Goal: Communication & Community: Answer question/provide support

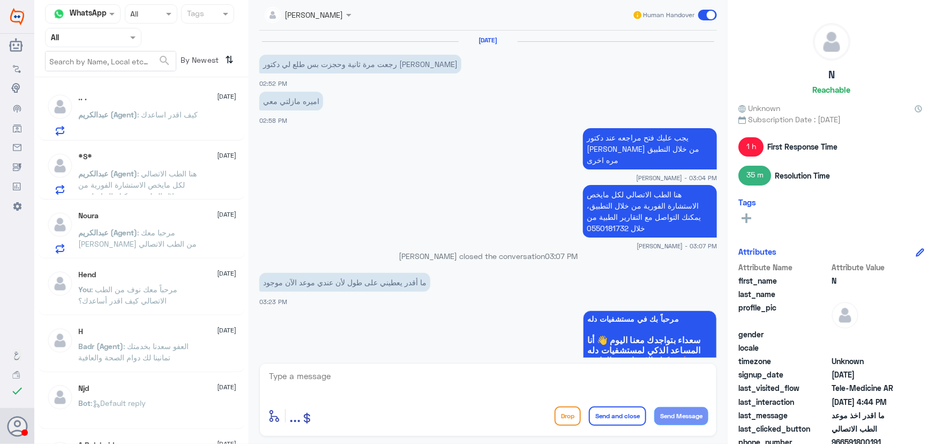
scroll to position [65, 0]
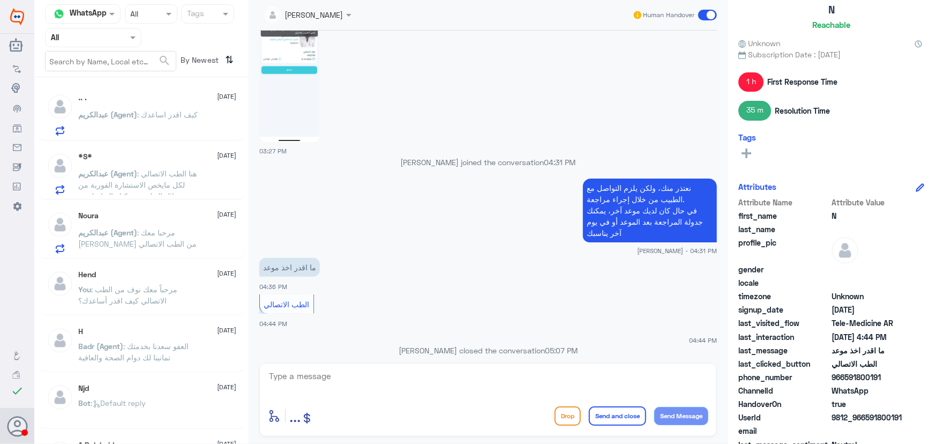
click at [107, 38] on input "text" at bounding box center [80, 37] width 59 height 12
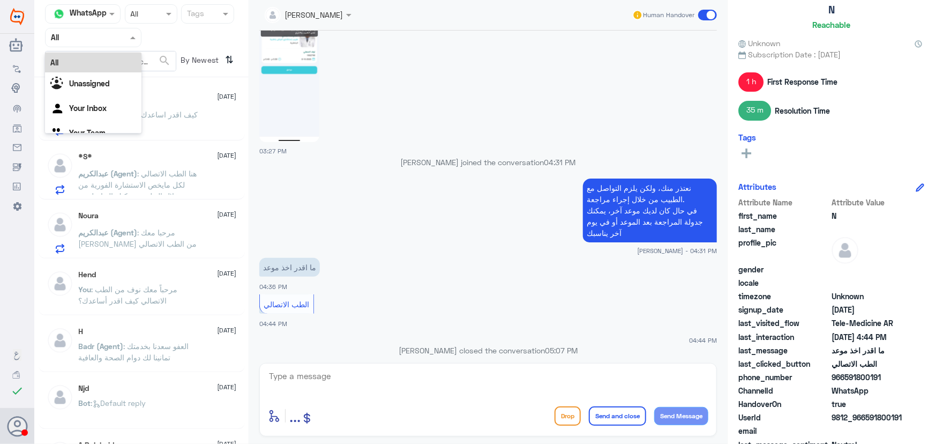
click at [370, 140] on div "03:27 PM" at bounding box center [488, 82] width 458 height 148
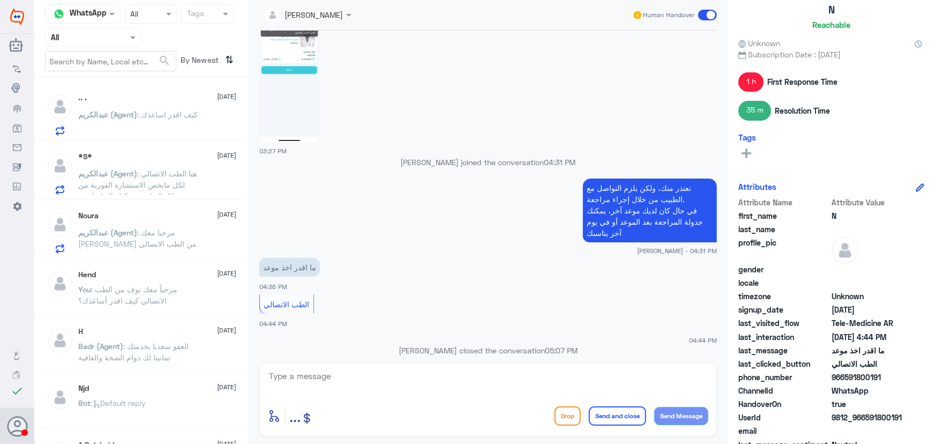
click at [71, 41] on input "text" at bounding box center [80, 37] width 59 height 12
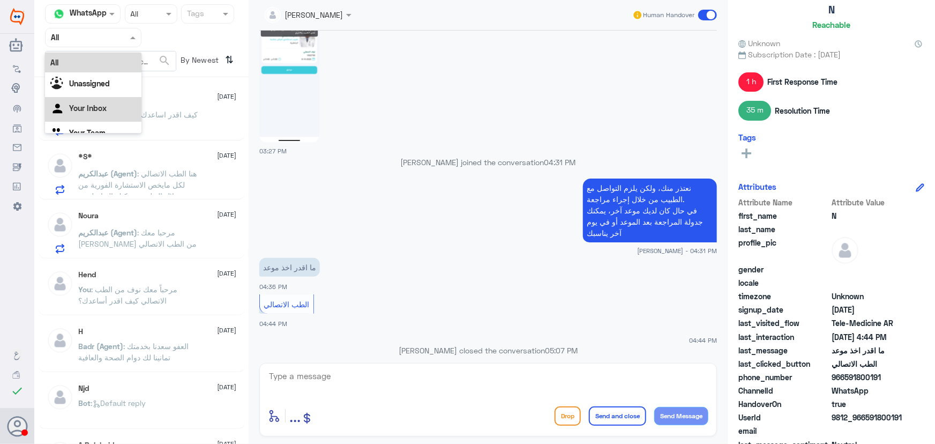
click at [81, 103] on Inbox "Your Inbox" at bounding box center [88, 107] width 38 height 9
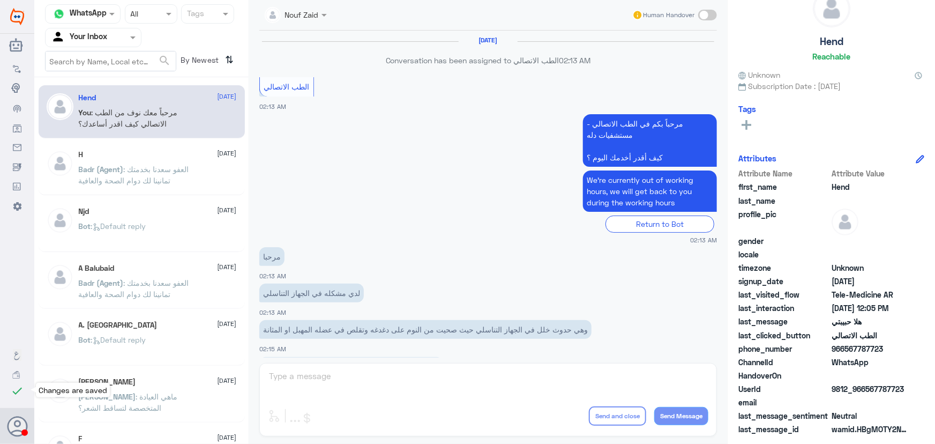
scroll to position [487, 0]
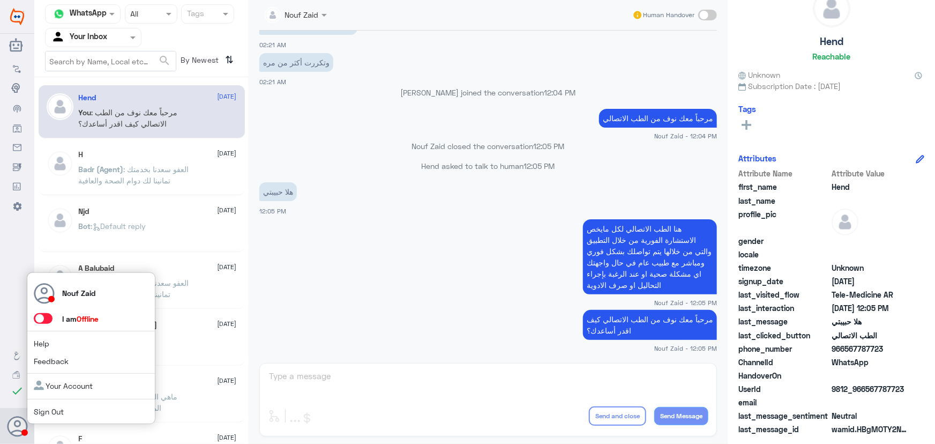
click at [10, 430] on use at bounding box center [18, 426] width 20 height 20
click at [46, 323] on span at bounding box center [43, 318] width 19 height 11
click at [0, 0] on input "checkbox" at bounding box center [0, 0] width 0 height 0
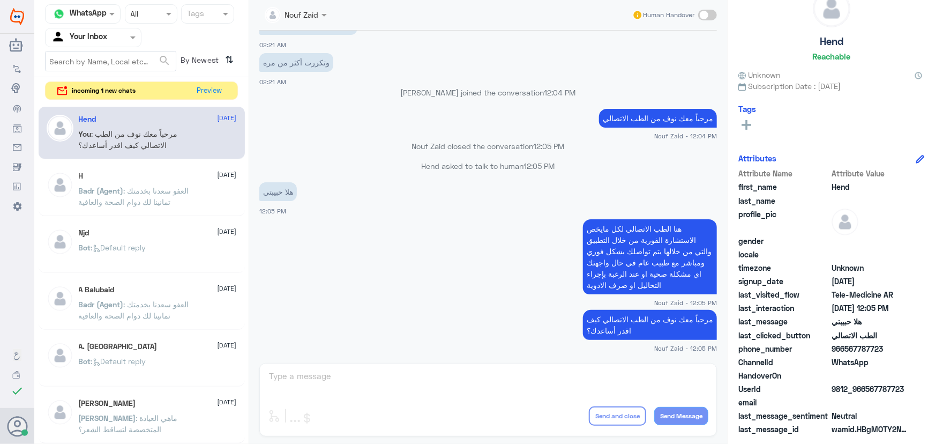
click at [230, 85] on div "incoming 1 new chats Preview" at bounding box center [141, 90] width 193 height 19
click at [211, 87] on button "Preview" at bounding box center [210, 90] width 33 height 17
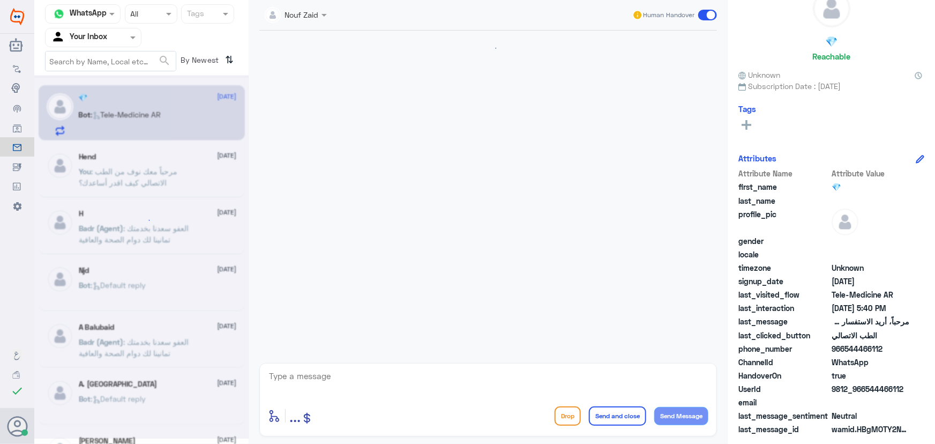
scroll to position [11, 0]
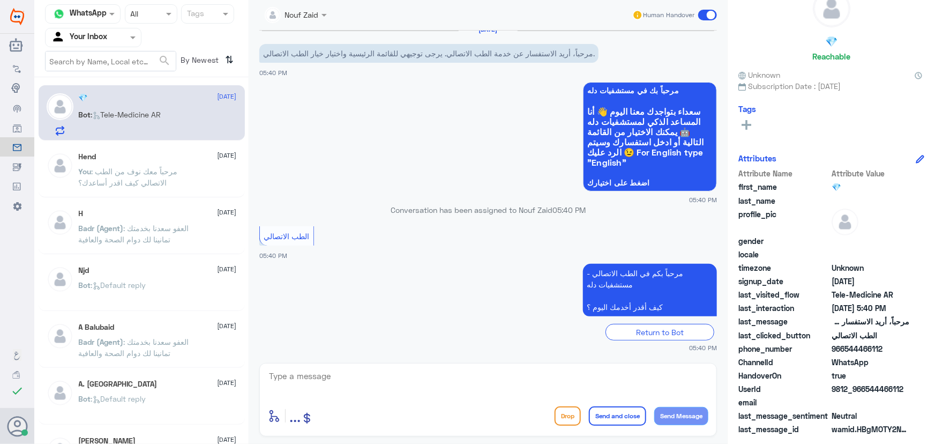
click at [420, 389] on textarea at bounding box center [488, 382] width 441 height 26
paste textarea "مرحباً معك نوف من الطب الاتصالي كيف اقدر أساعدك؟"
type textarea "مرحباً معك نوف من الطب الاتصالي كيف اقدر أساعدك؟"
click at [693, 413] on button "Send Message" at bounding box center [682, 416] width 54 height 18
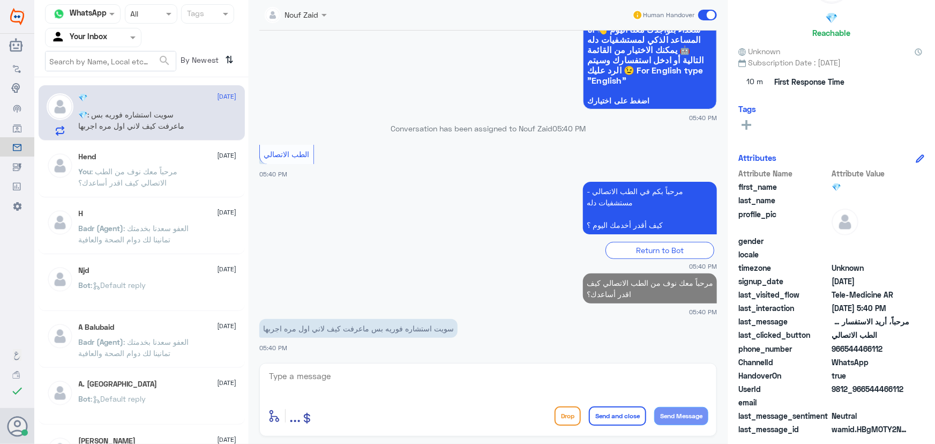
scroll to position [33, 0]
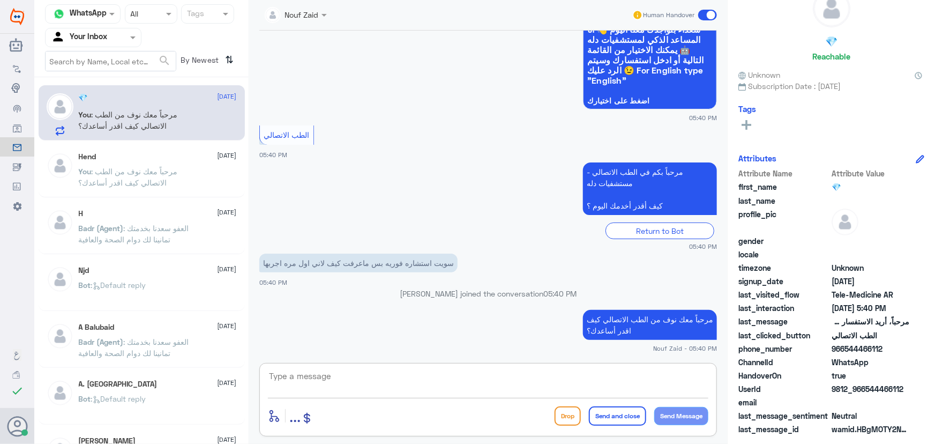
click at [355, 378] on textarea at bounding box center [488, 382] width 441 height 26
drag, startPoint x: 865, startPoint y: 386, endPoint x: 918, endPoint y: 390, distance: 53.2
click at [918, 390] on div "UserId 9812_966544466112" at bounding box center [832, 389] width 186 height 13
copy span "544466112"
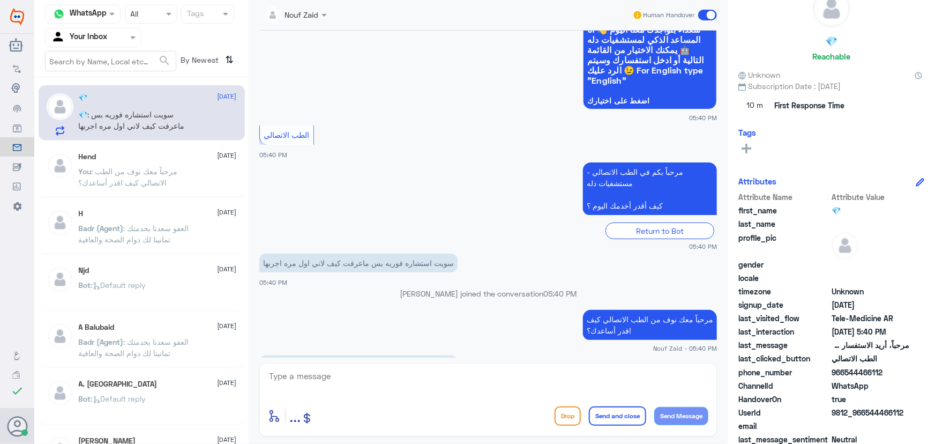
scroll to position [57, 0]
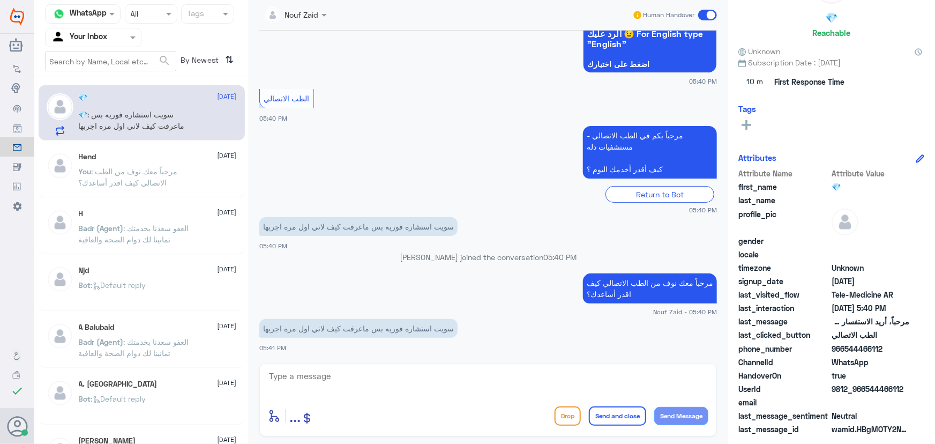
click at [406, 395] on div at bounding box center [488, 383] width 441 height 29
click at [391, 389] on textarea at bounding box center [488, 382] width 441 height 26
type textarea "l"
type textarea "ماعرفتي طريقة الانضمام؟"
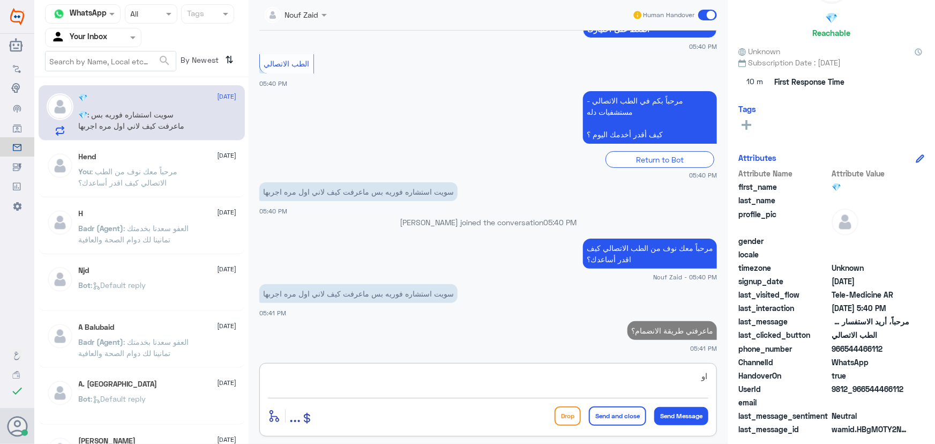
type textarea "ا"
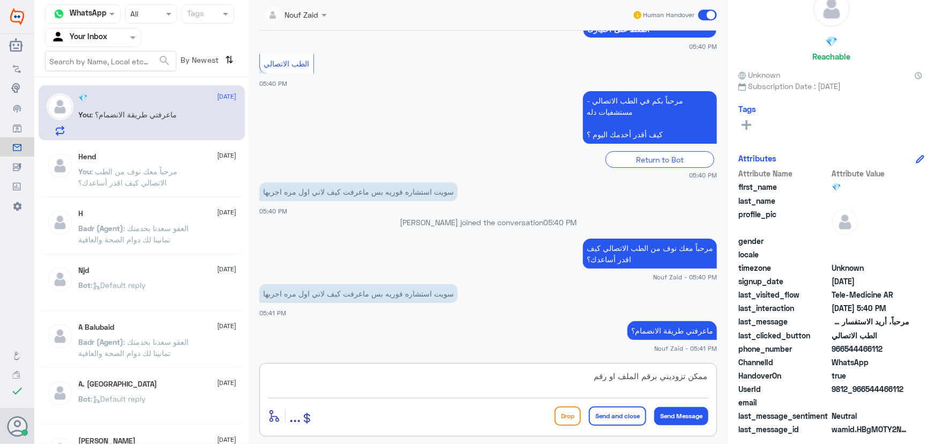
click at [433, 378] on textarea "ممكن تزوديني برقم الملف او رقم" at bounding box center [488, 382] width 441 height 26
type textarea "ممكن تزوديني برقم الملف او رقم الهوية من فضلك"
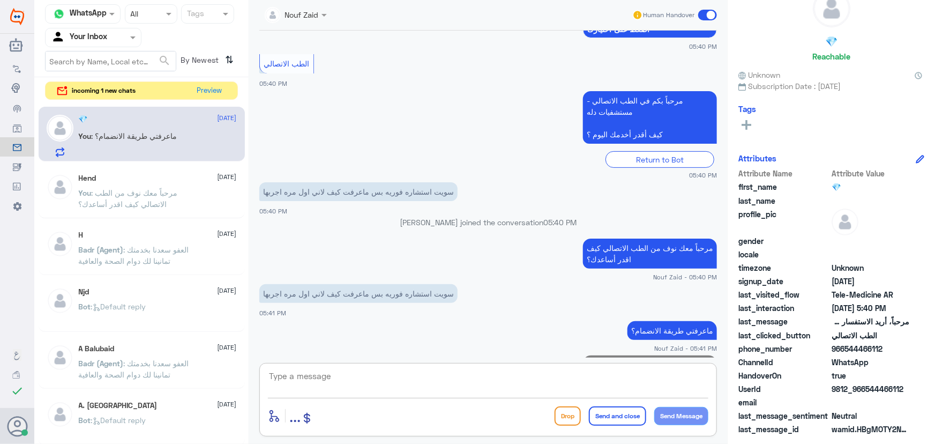
scroll to position [172, 0]
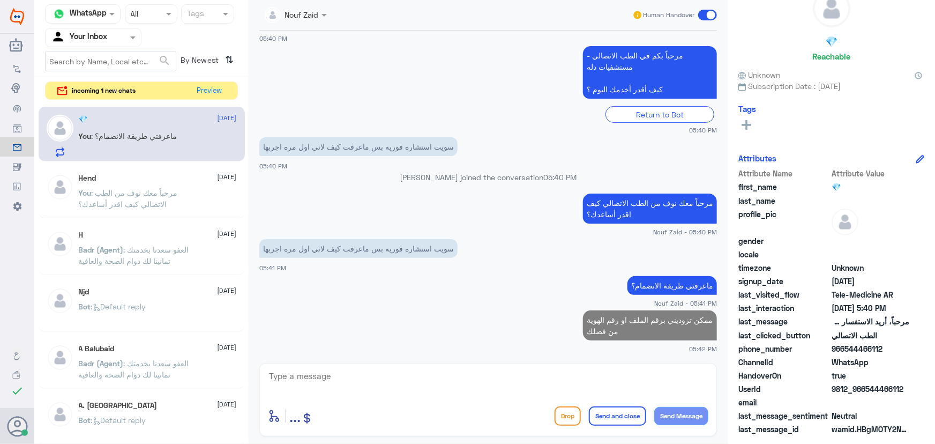
click at [213, 78] on div "Channel WhatsApp Status × All Tags Agent Filter Your Inbox search By Newest ⇅ i…" at bounding box center [141, 223] width 214 height 447
click at [214, 86] on button "Preview" at bounding box center [210, 90] width 33 height 17
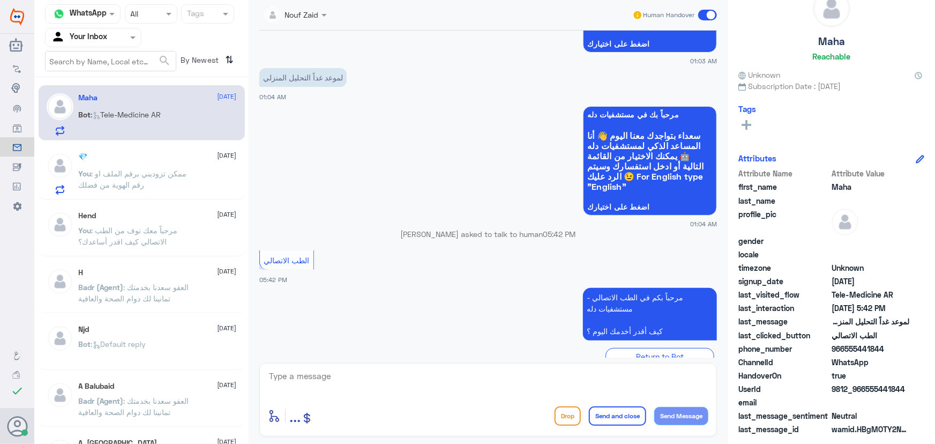
scroll to position [2222, 0]
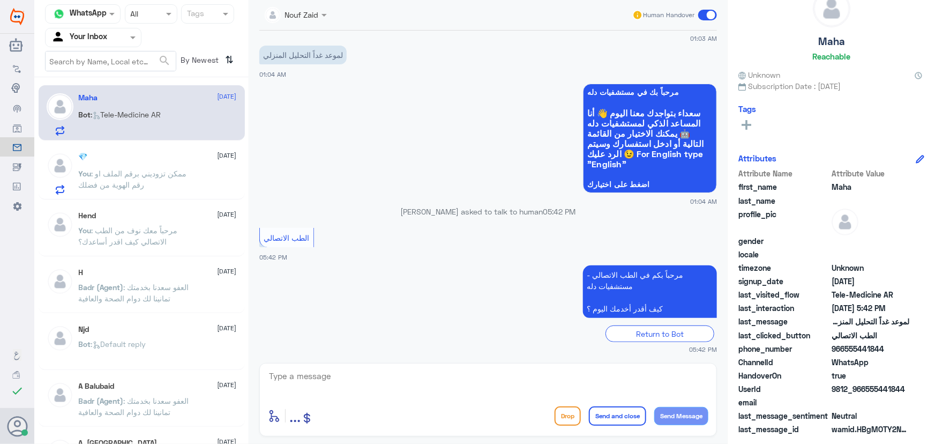
click at [118, 125] on p "Bot : Tele-Medicine AR" at bounding box center [120, 122] width 83 height 27
click at [128, 160] on div "💎 8 October" at bounding box center [158, 156] width 158 height 9
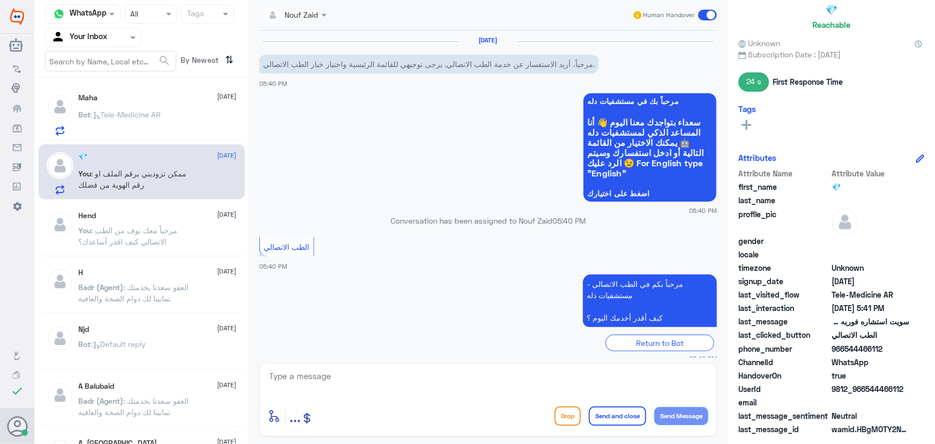
scroll to position [229, 0]
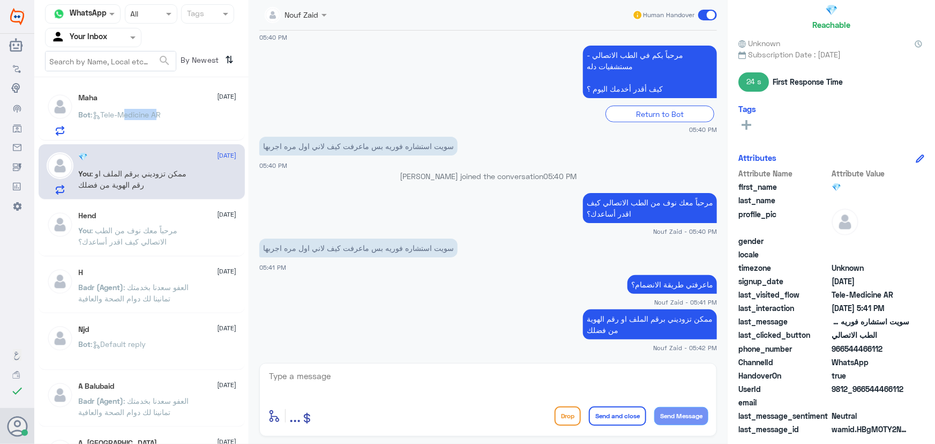
click at [133, 117] on span ": Tele-Medicine AR" at bounding box center [126, 114] width 70 height 9
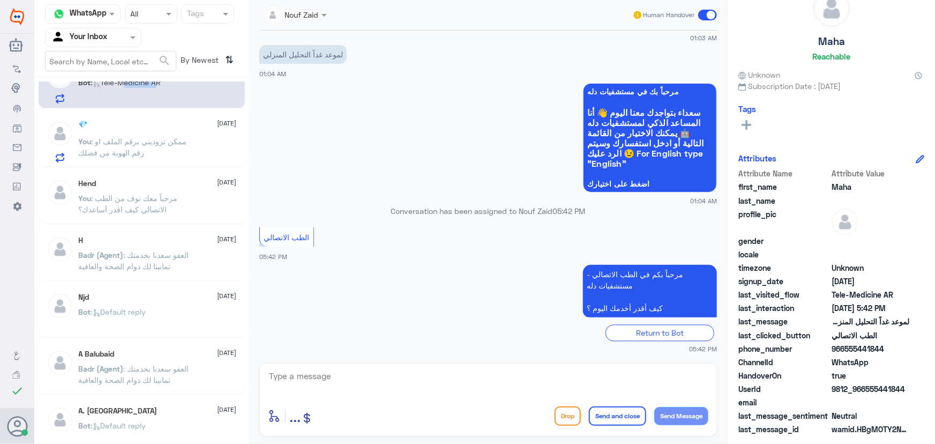
scroll to position [48, 0]
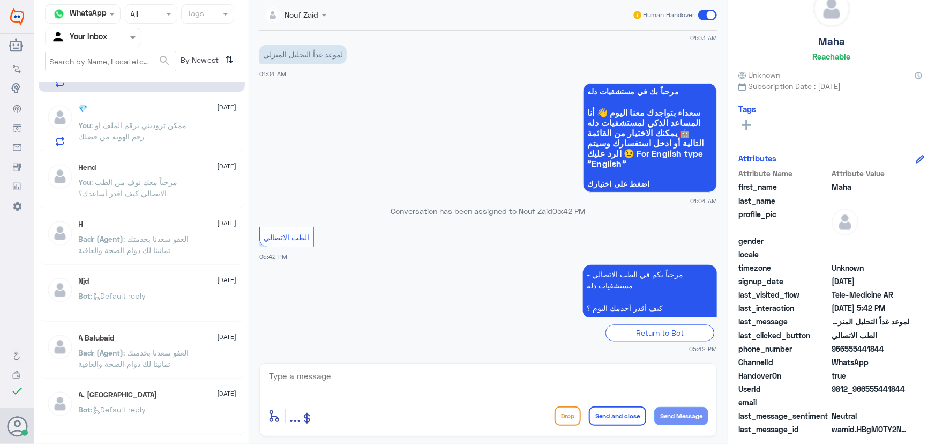
click at [436, 380] on textarea at bounding box center [488, 382] width 441 height 26
paste textarea "مرحباً معك نوف من الطب الاتصالي"
type textarea "مرحباً معك نوف من الطب الاتصالي"
click at [657, 410] on button "Send Message" at bounding box center [682, 416] width 54 height 18
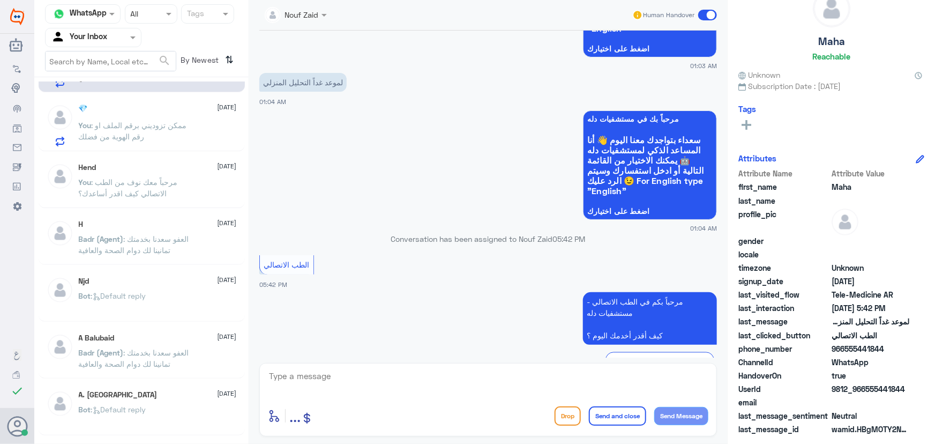
scroll to position [1083, 0]
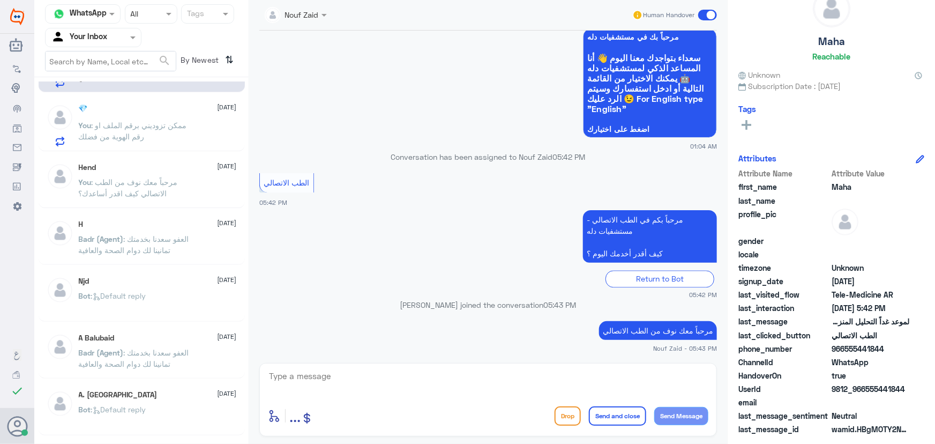
click at [397, 385] on textarea at bounding box center [488, 382] width 441 height 26
drag, startPoint x: 355, startPoint y: 316, endPoint x: 616, endPoint y: 312, distance: 261.1
click at [589, 311] on div "Nouf Zaid joined the conversation 05:43 PM" at bounding box center [488, 308] width 458 height 19
click at [507, 276] on div "Return to Bot" at bounding box center [488, 278] width 458 height 17
click at [492, 282] on div "Return to Bot" at bounding box center [488, 278] width 458 height 17
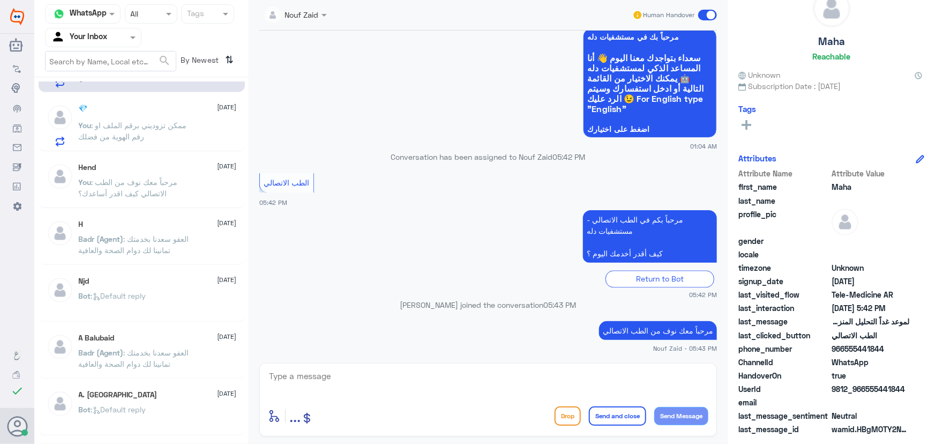
drag, startPoint x: 535, startPoint y: 224, endPoint x: 487, endPoint y: 239, distance: 50.2
click at [531, 225] on app-msgs-text "مرحباً بكم في الطب الاتصالي - مستشفيات دله كيف أقدر أخدمك اليوم ؟" at bounding box center [488, 237] width 458 height 54
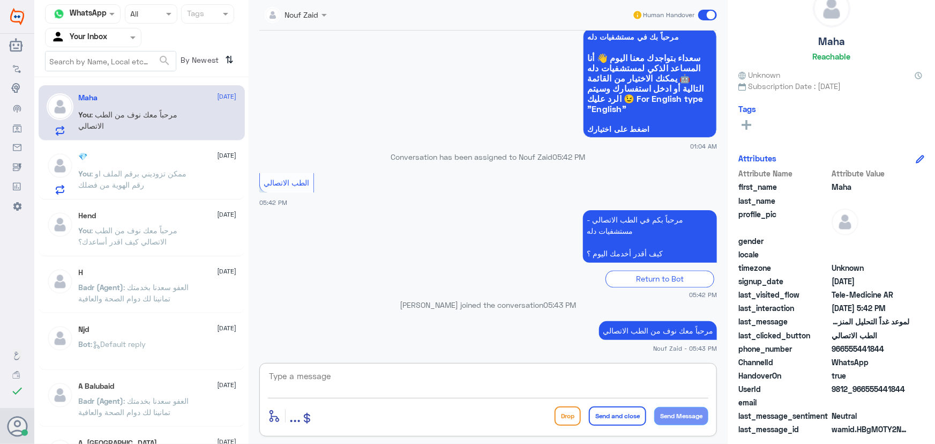
click at [318, 378] on textarea at bounding box center [488, 382] width 441 height 26
drag, startPoint x: 383, startPoint y: 371, endPoint x: 374, endPoint y: 380, distance: 12.5
click at [382, 371] on textarea at bounding box center [488, 382] width 441 height 26
click at [841, 349] on span "966555441844" at bounding box center [871, 348] width 78 height 11
drag, startPoint x: 844, startPoint y: 348, endPoint x: 890, endPoint y: 348, distance: 46.1
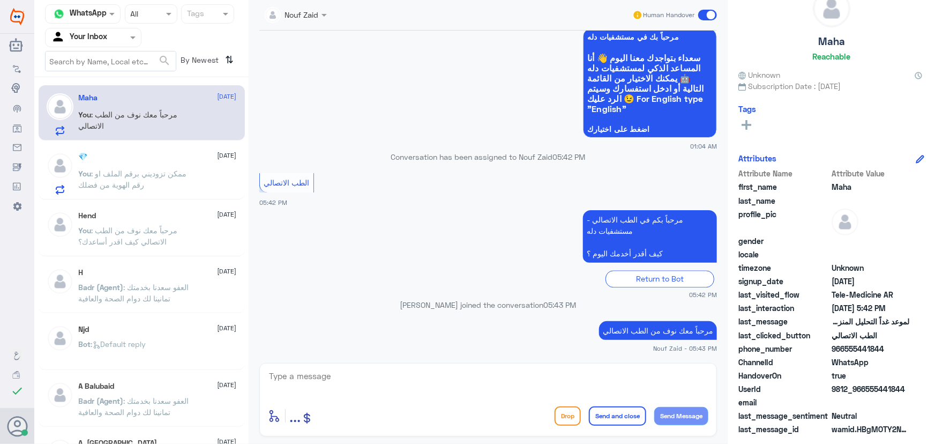
click at [890, 348] on span "966555441844" at bounding box center [871, 348] width 78 height 11
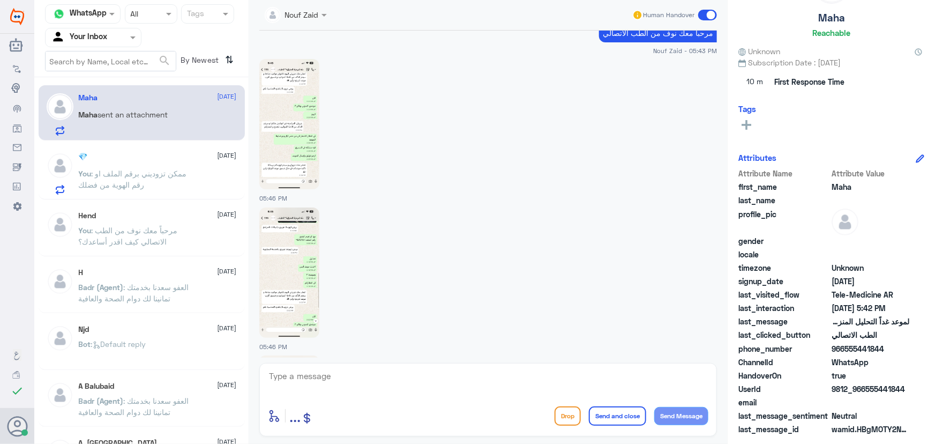
scroll to position [1675, 0]
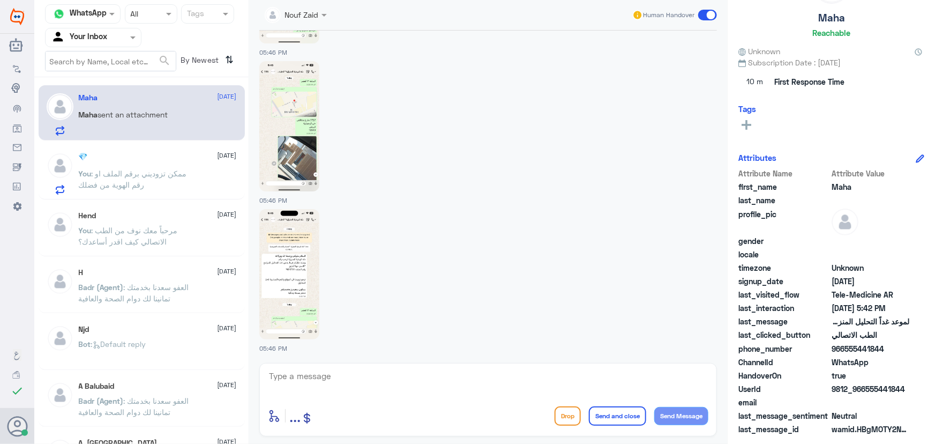
click at [301, 300] on img at bounding box center [289, 274] width 60 height 130
click at [288, 143] on img at bounding box center [289, 126] width 60 height 130
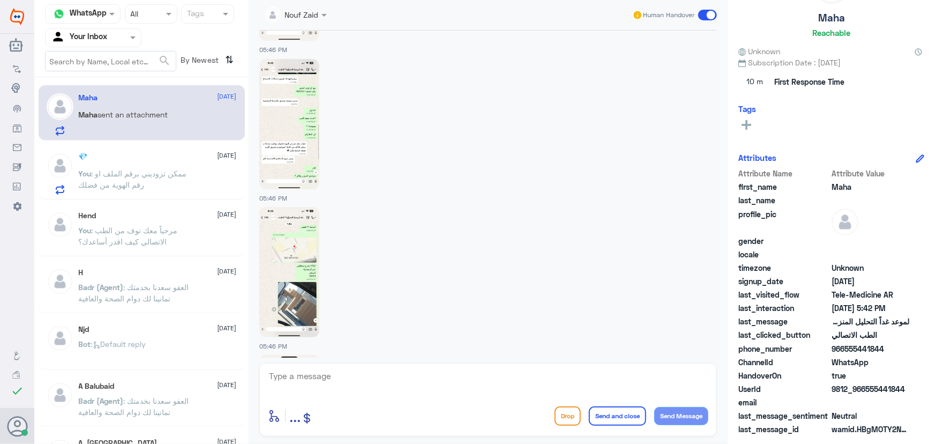
scroll to position [1528, 0]
click at [286, 100] on img at bounding box center [289, 125] width 60 height 130
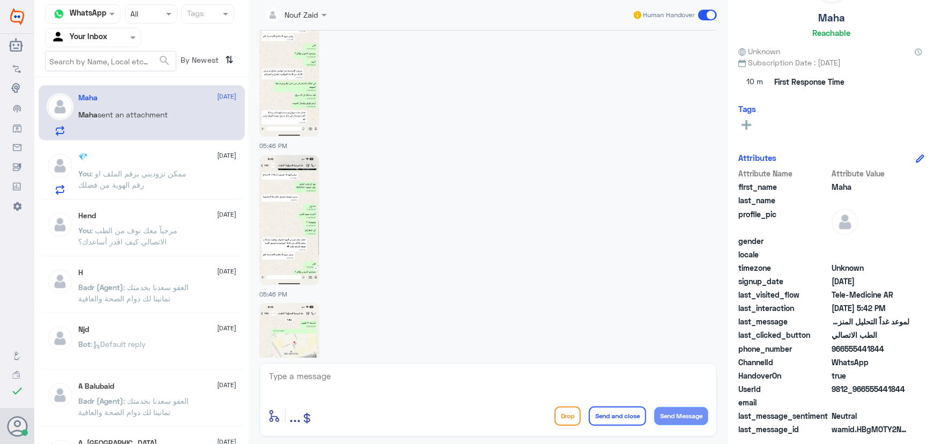
scroll to position [1431, 0]
click at [276, 76] on img at bounding box center [289, 73] width 60 height 130
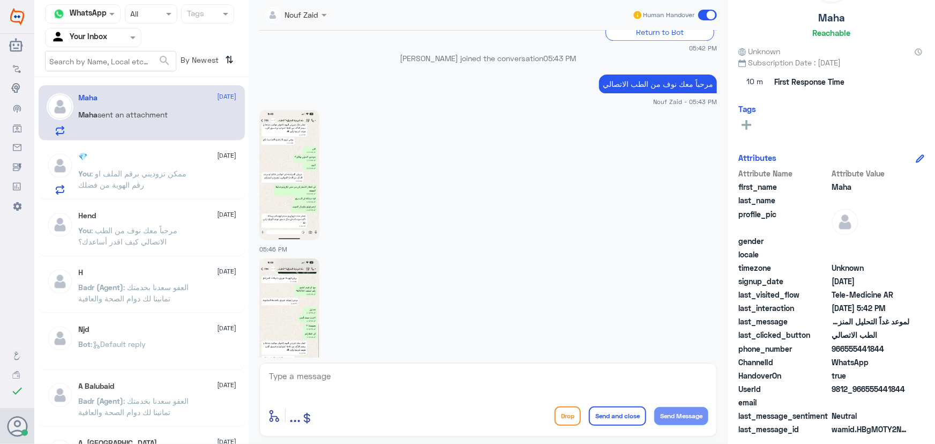
scroll to position [1334, 0]
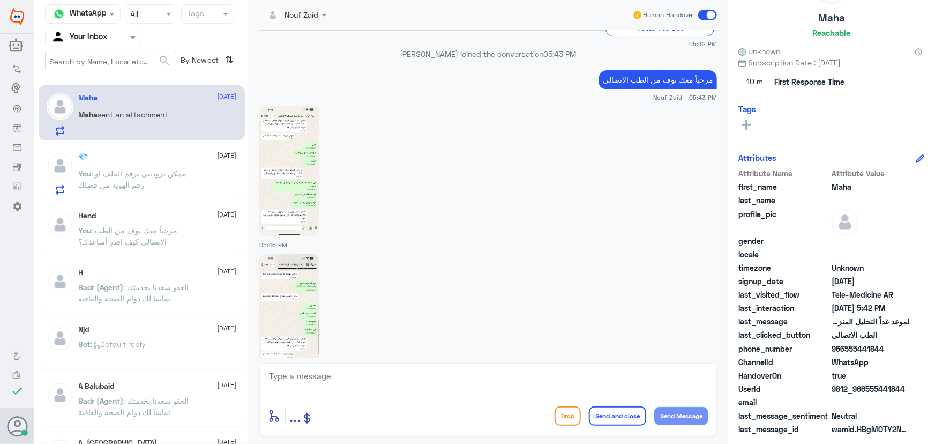
click at [296, 220] on img at bounding box center [289, 171] width 60 height 130
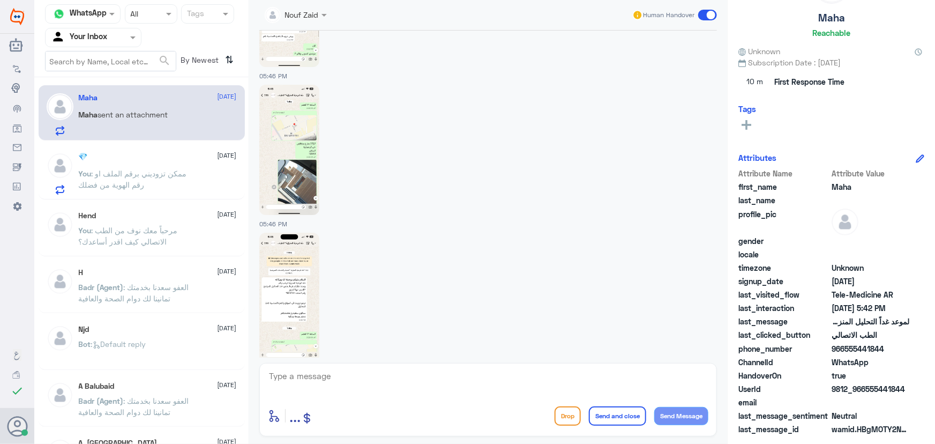
scroll to position [1675, 0]
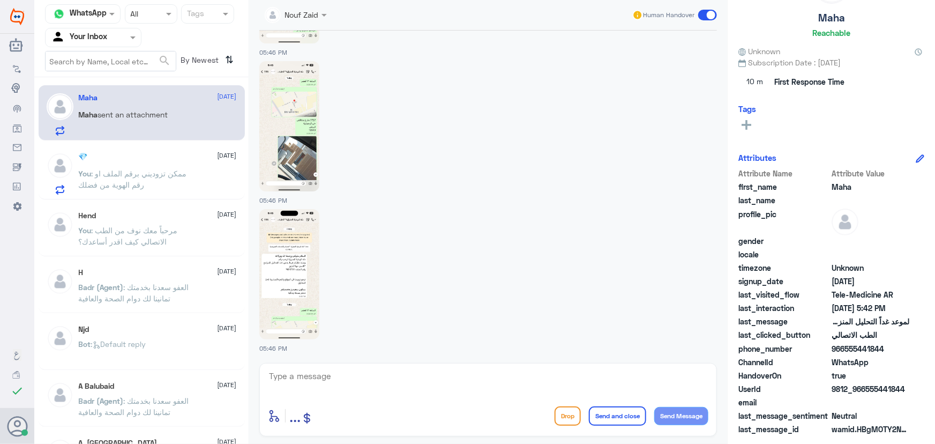
click at [281, 234] on img at bounding box center [289, 274] width 60 height 130
click at [292, 164] on img at bounding box center [289, 126] width 60 height 130
click at [292, 285] on img at bounding box center [289, 274] width 60 height 130
click at [261, 139] on img at bounding box center [289, 126] width 60 height 130
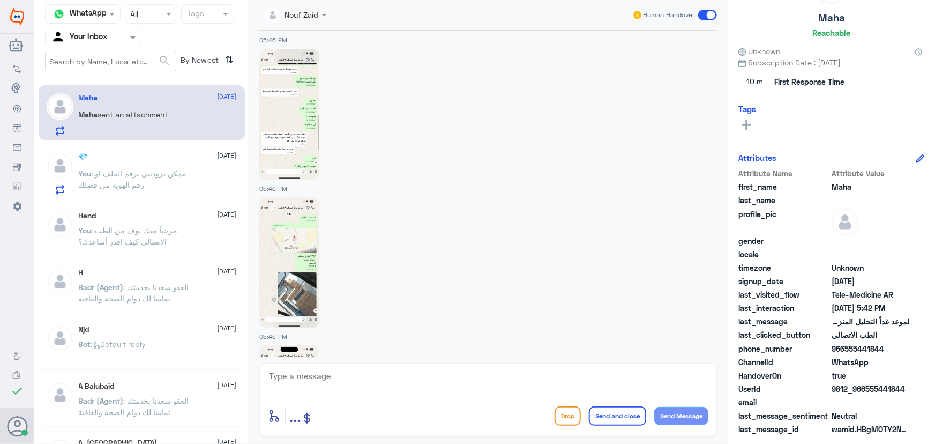
scroll to position [1479, 0]
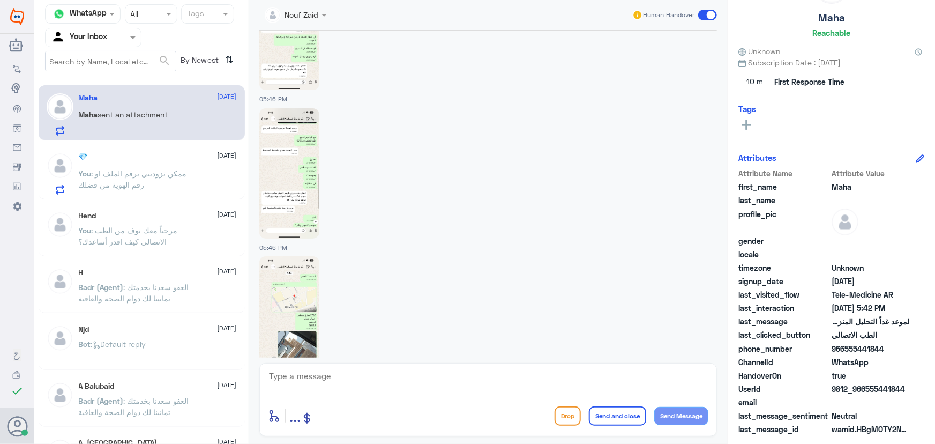
click at [298, 167] on img at bounding box center [289, 173] width 60 height 130
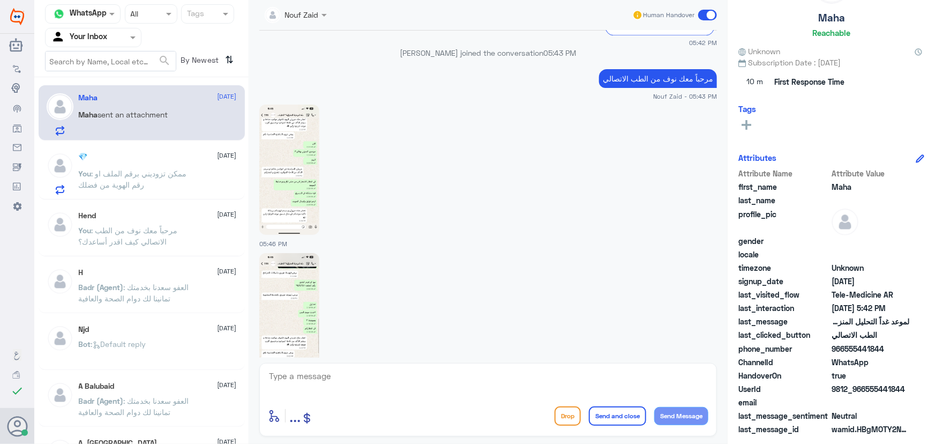
scroll to position [1334, 0]
click at [309, 168] on img at bounding box center [289, 171] width 60 height 130
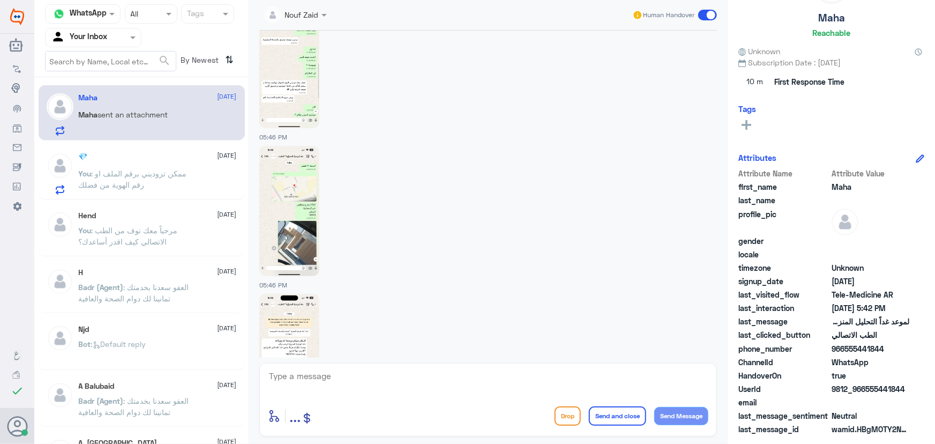
scroll to position [1675, 0]
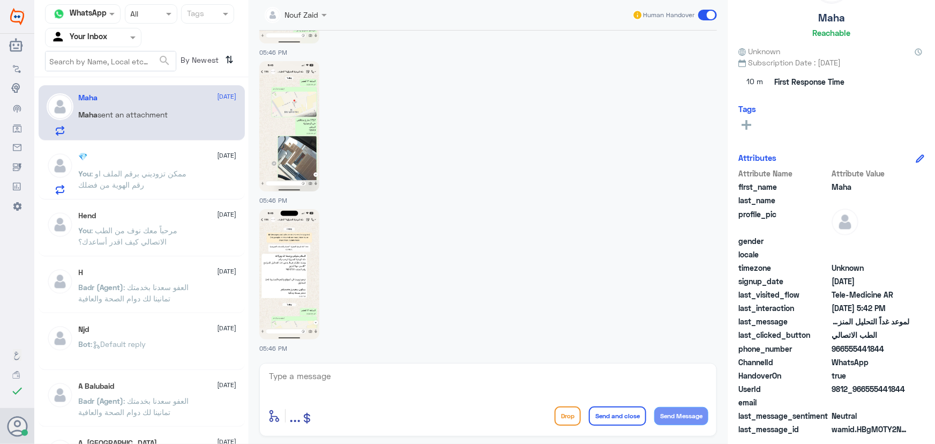
click at [301, 236] on img at bounding box center [289, 274] width 60 height 130
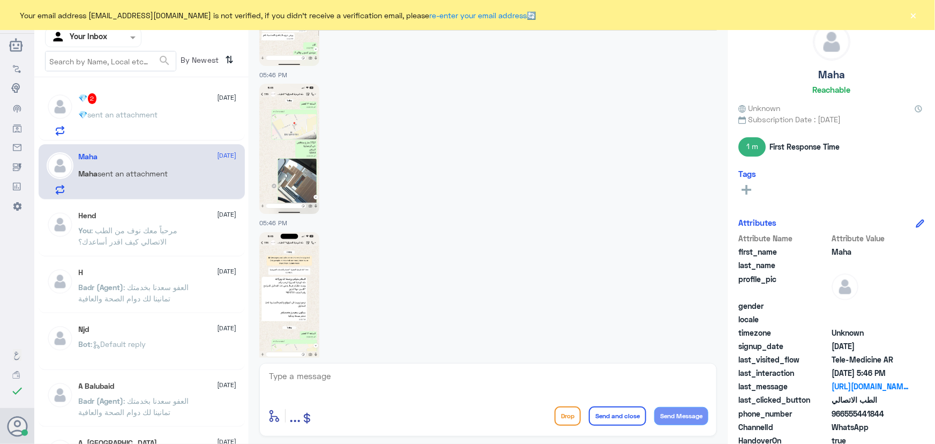
scroll to position [1452, 0]
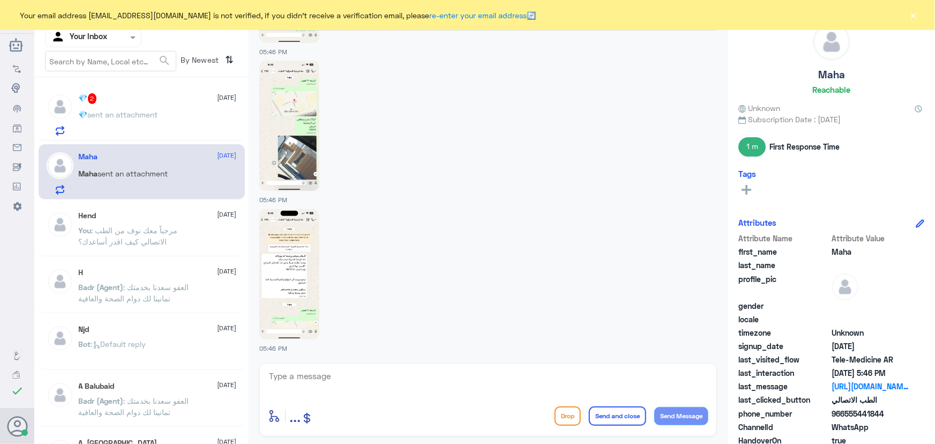
click at [131, 91] on div "💎 2 8 October 💎 sent an attachment" at bounding box center [142, 112] width 206 height 55
click at [139, 133] on p "💎 sent an attachment" at bounding box center [118, 122] width 79 height 27
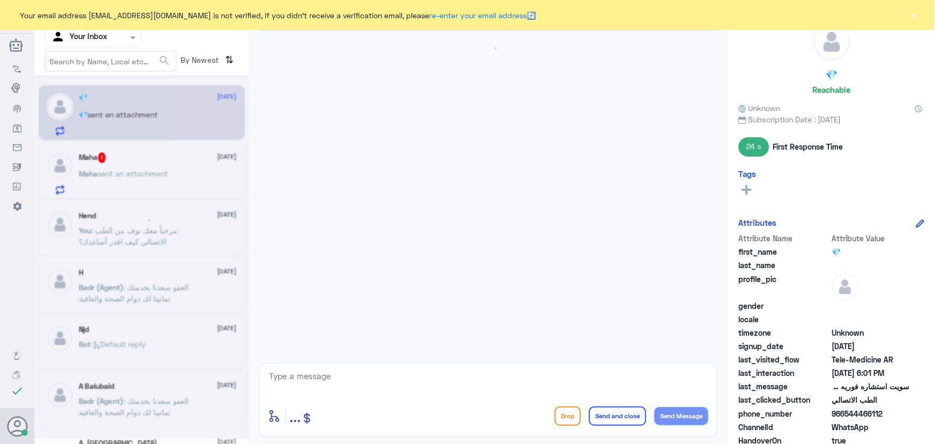
scroll to position [302, 0]
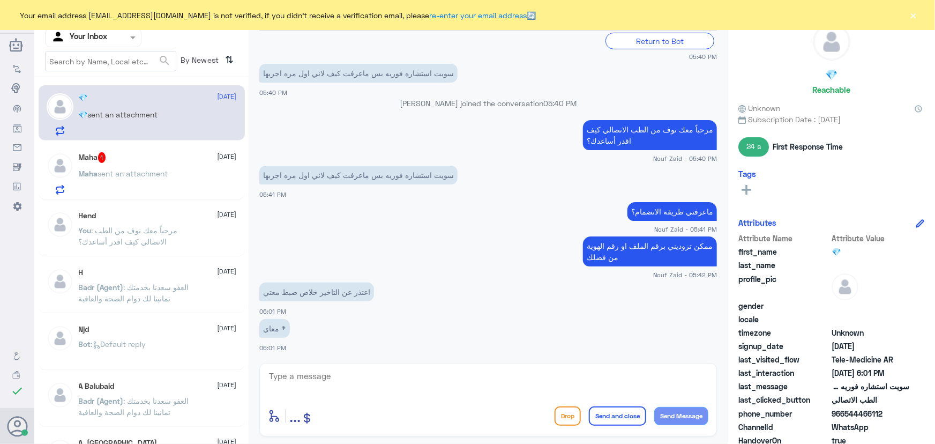
click at [325, 370] on textarea at bounding box center [488, 382] width 441 height 26
click at [923, 17] on div "Your email address n_zaid@DallahHealth.com is not verified, if you didn't recei…" at bounding box center [467, 15] width 935 height 30
click at [917, 19] on button "×" at bounding box center [914, 15] width 11 height 11
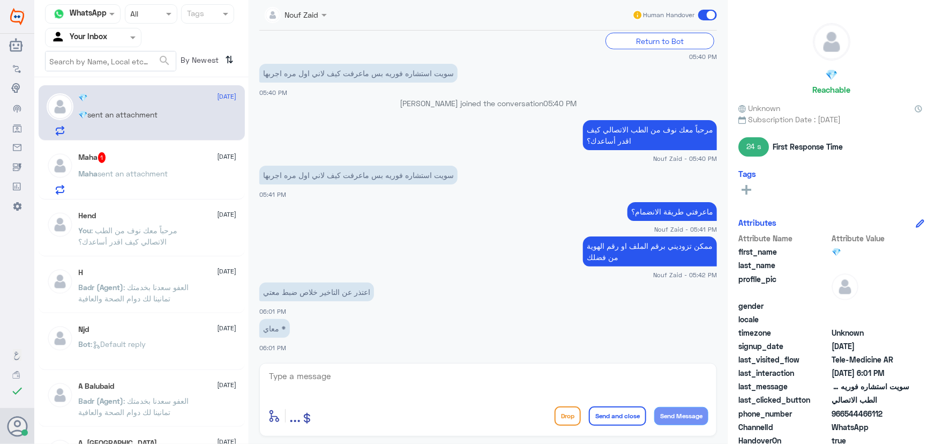
click at [497, 379] on textarea at bounding box center [488, 382] width 441 height 26
type textarea "سعدنا بخدمتك"
click at [621, 423] on button "Send and close" at bounding box center [617, 415] width 57 height 19
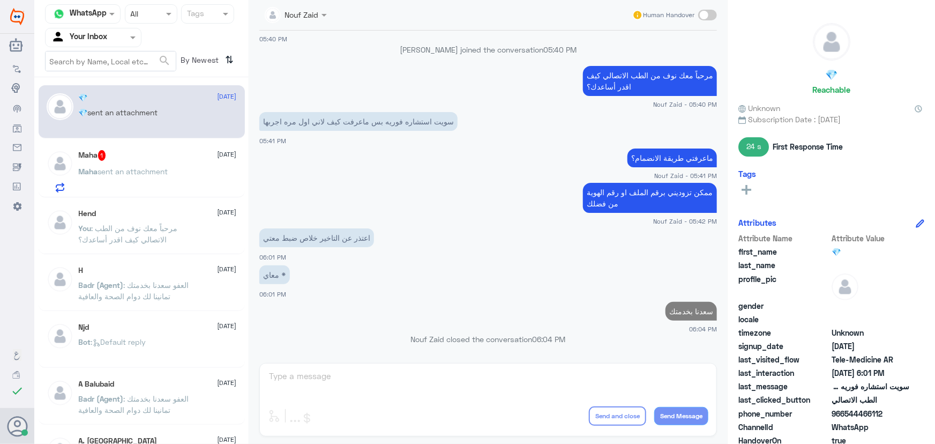
click at [113, 149] on div "Maha 1 8 October Maha sent an attachment" at bounding box center [142, 169] width 206 height 55
click at [113, 153] on div "Maha 1 8 October" at bounding box center [158, 155] width 158 height 11
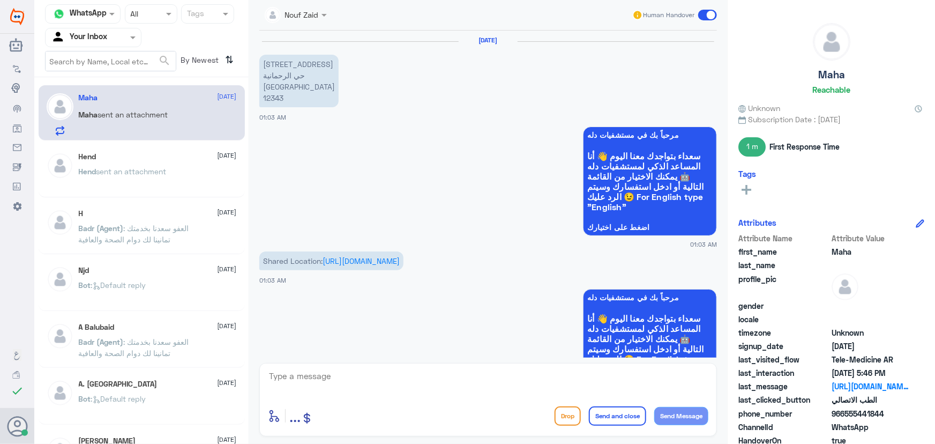
scroll to position [1452, 0]
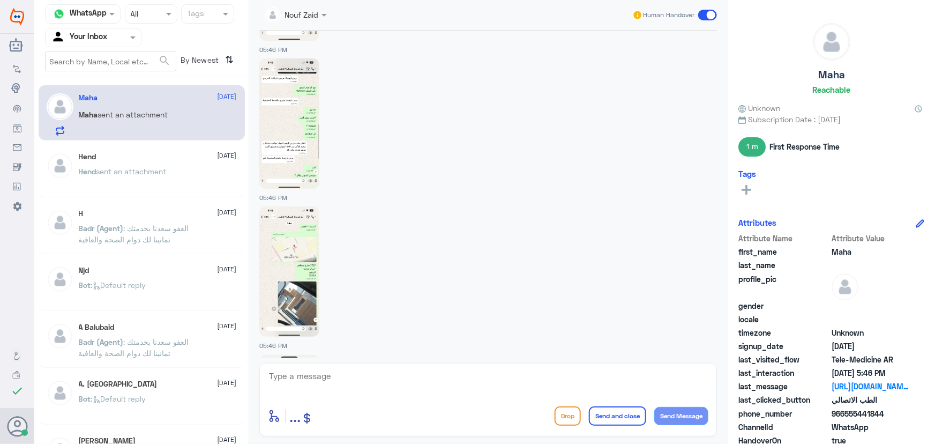
drag, startPoint x: 477, startPoint y: 121, endPoint x: 481, endPoint y: 128, distance: 7.9
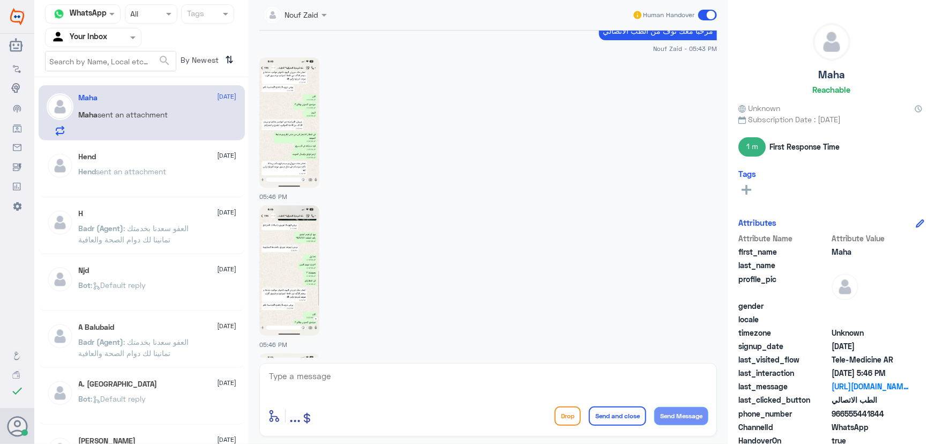
click at [407, 167] on div at bounding box center [488, 121] width 458 height 131
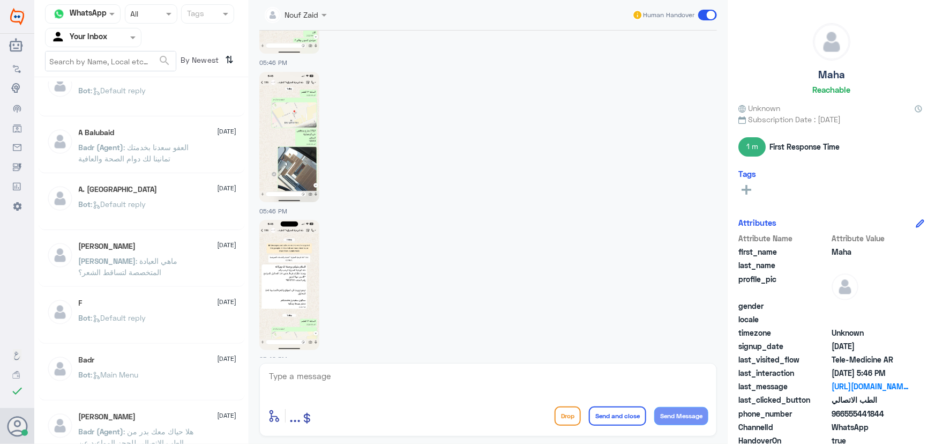
scroll to position [2621, 0]
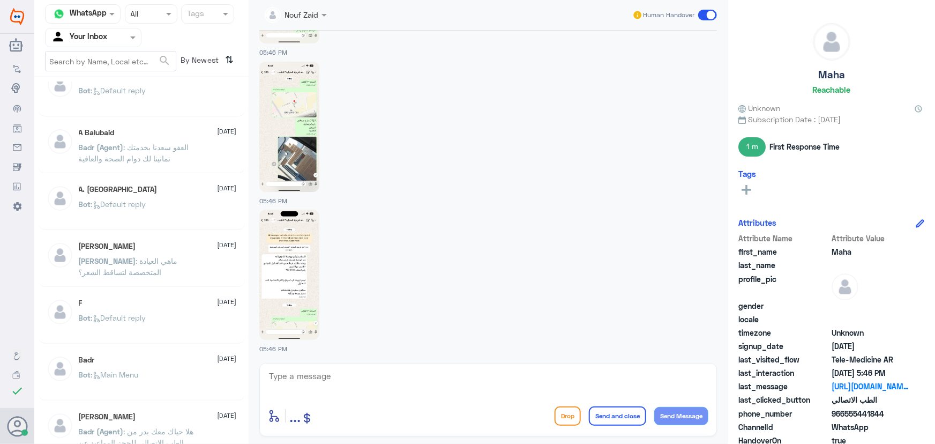
click at [291, 271] on img at bounding box center [289, 275] width 60 height 130
drag, startPoint x: 295, startPoint y: 348, endPoint x: 250, endPoint y: 348, distance: 45.0
click at [250, 348] on div "Nouf Zaid Human Handover 2 Oct 2025 بدون حجز موعد عبدالكريم الموسى - 08:59 PM ت…" at bounding box center [488, 223] width 479 height 447
click at [371, 374] on textarea at bounding box center [488, 382] width 441 height 26
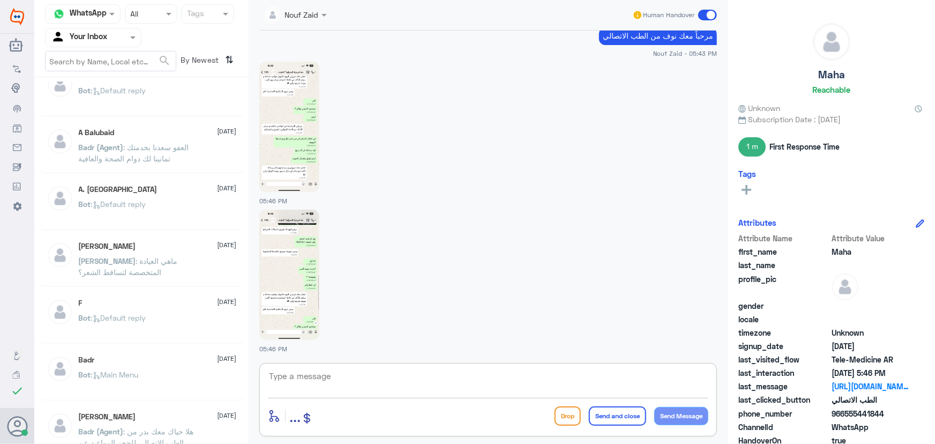
scroll to position [2183, 0]
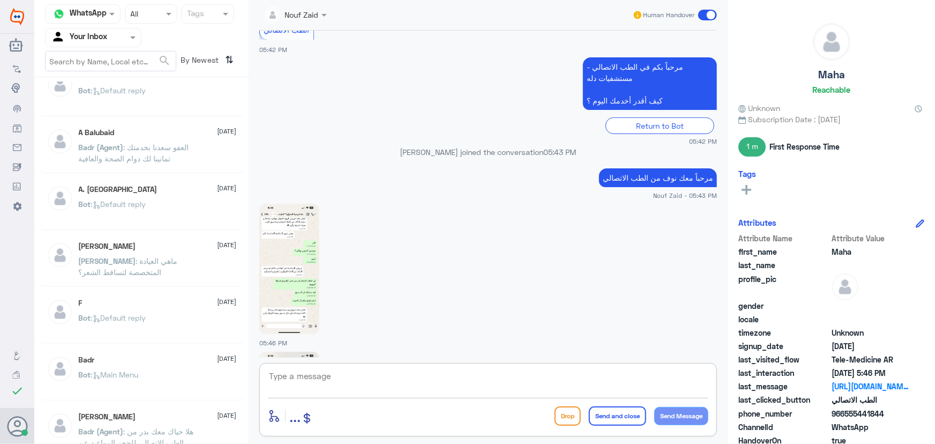
click at [286, 224] on img at bounding box center [289, 269] width 60 height 130
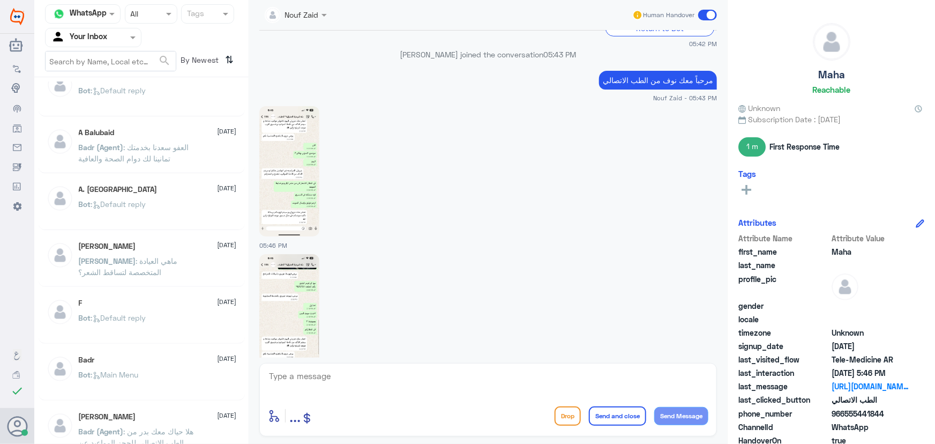
click at [283, 306] on img at bounding box center [289, 319] width 60 height 130
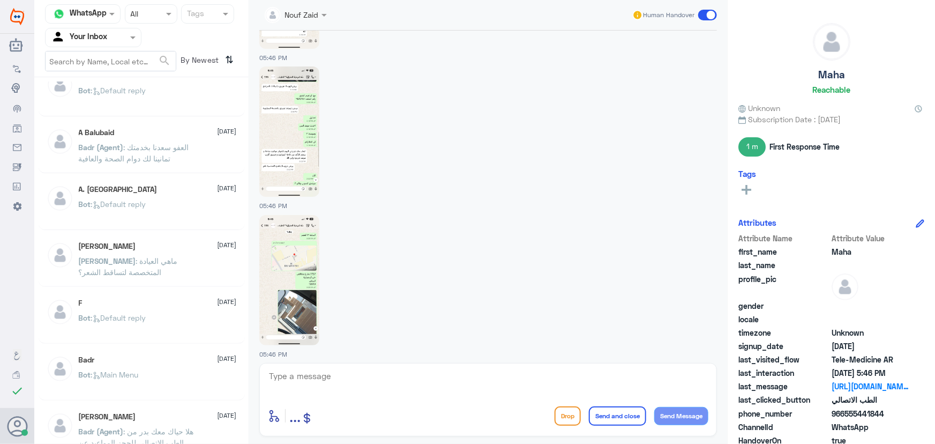
scroll to position [2475, 0]
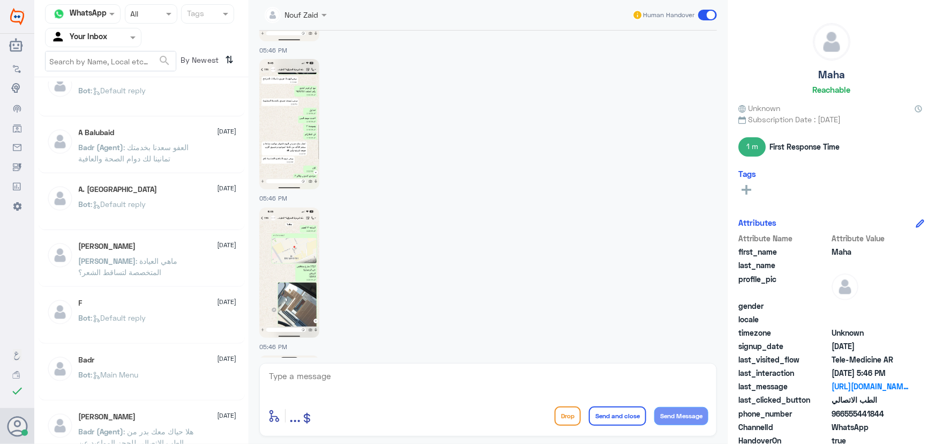
click at [294, 236] on img at bounding box center [289, 272] width 60 height 130
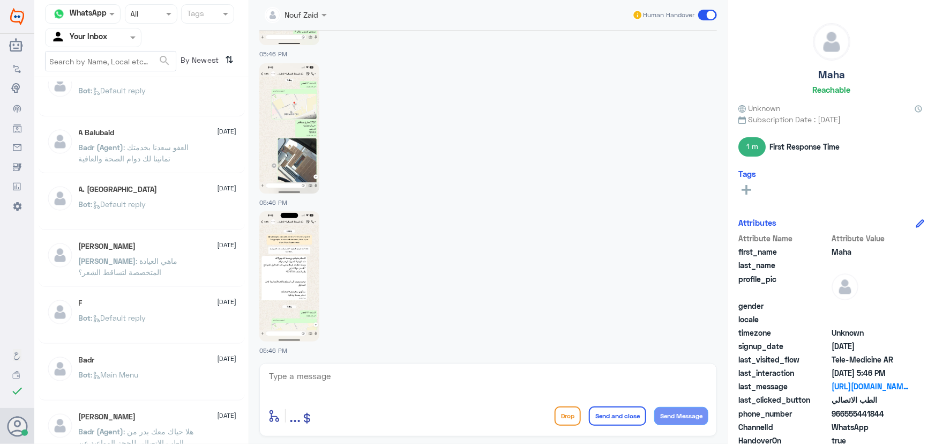
scroll to position [2621, 0]
click at [301, 240] on img at bounding box center [289, 275] width 60 height 130
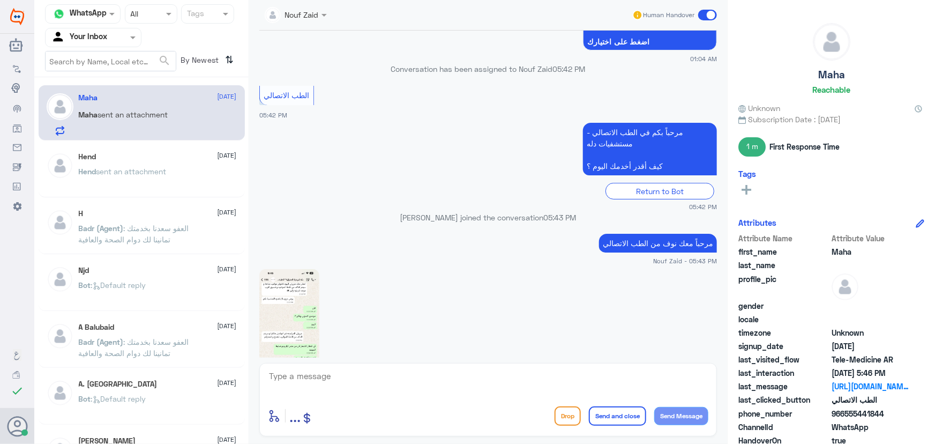
scroll to position [2134, 0]
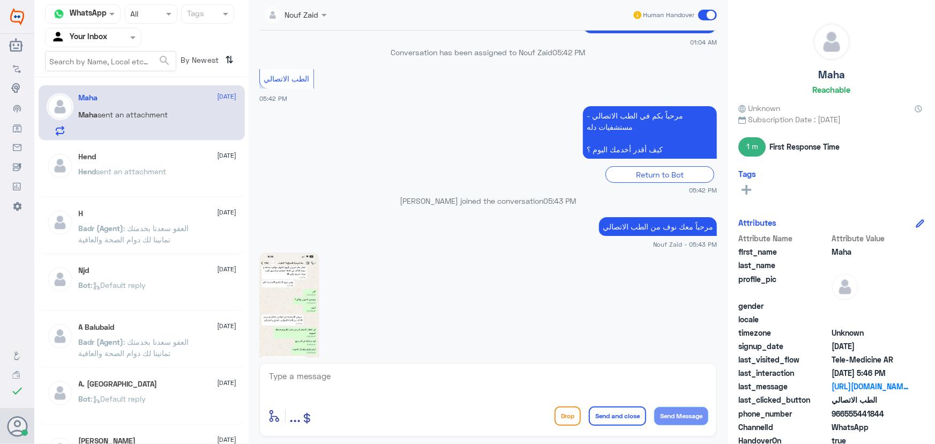
click at [559, 270] on div at bounding box center [488, 316] width 458 height 131
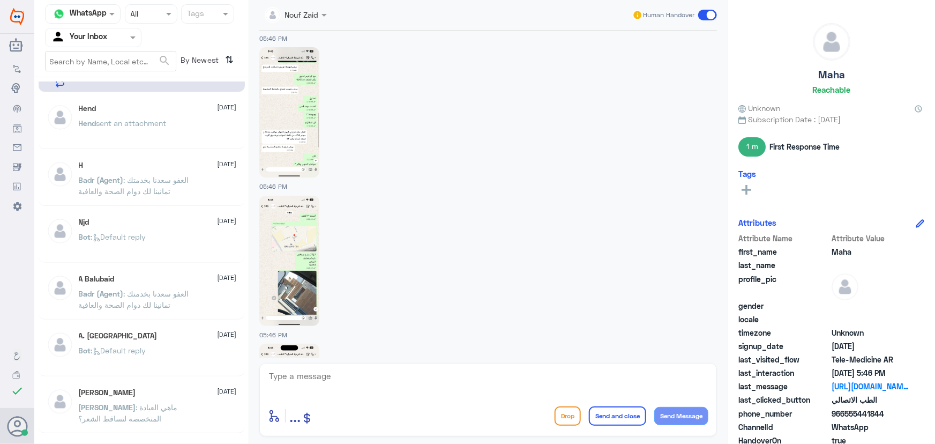
scroll to position [2621, 0]
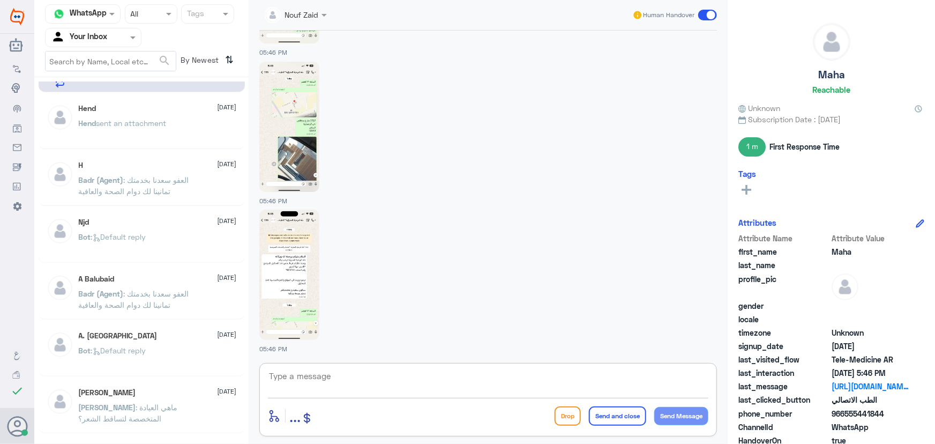
click at [360, 382] on textarea at bounding box center [488, 382] width 441 height 26
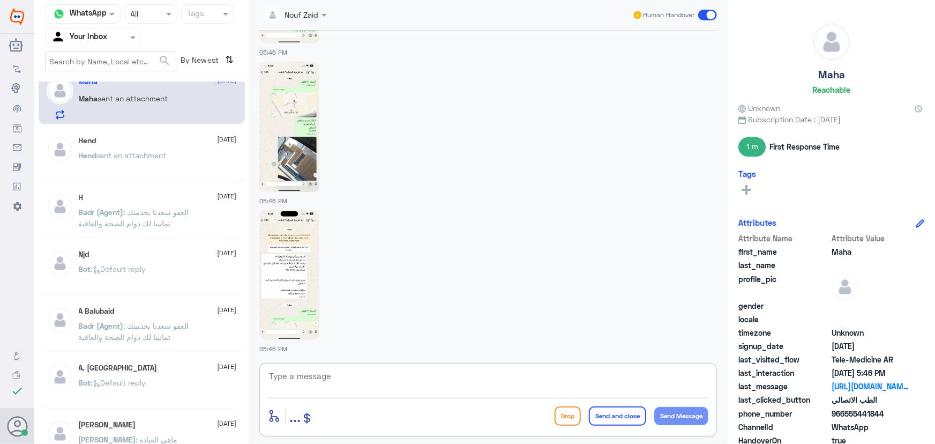
scroll to position [0, 0]
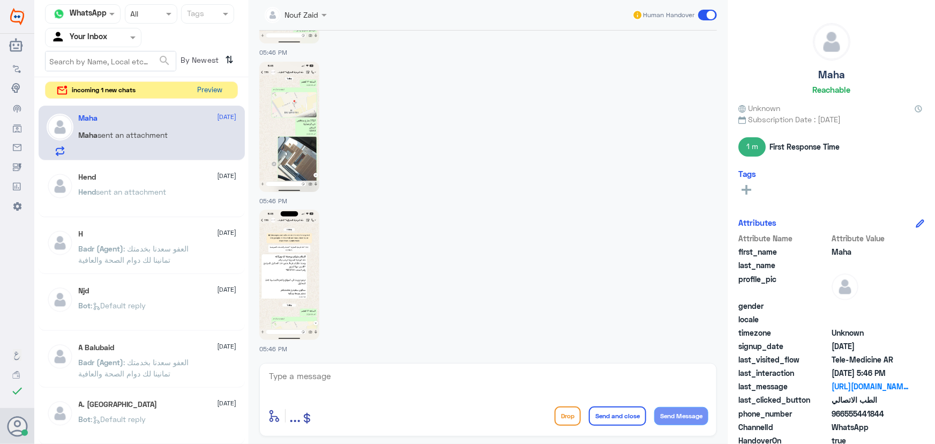
click at [200, 94] on button "Preview" at bounding box center [210, 90] width 33 height 17
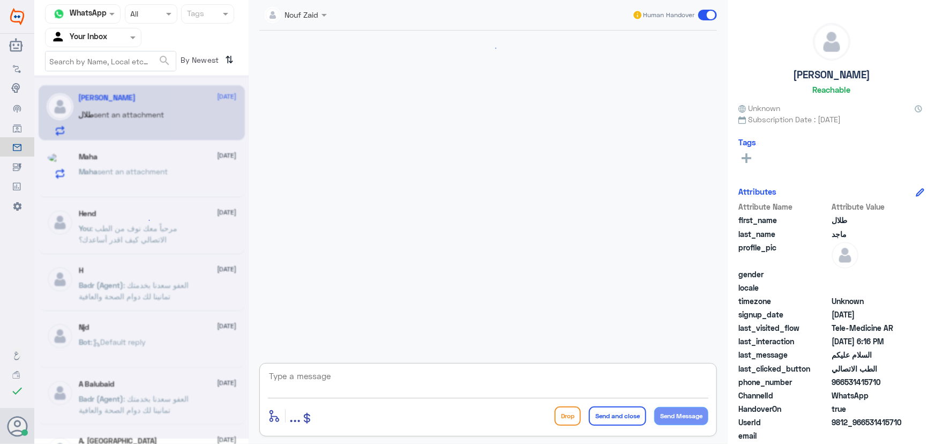
click at [371, 379] on textarea at bounding box center [488, 382] width 441 height 26
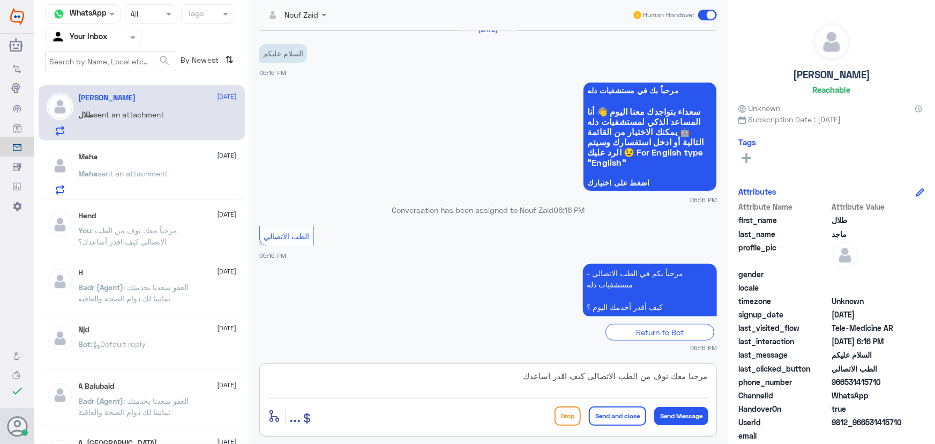
type textarea "مرحبا معك نوف من الطب الاتصالي كيف اقدر اساعدك؟"
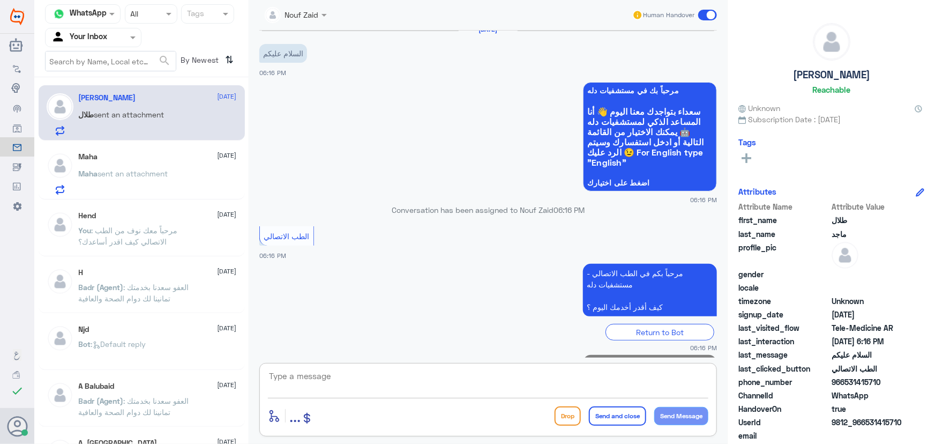
scroll to position [56, 0]
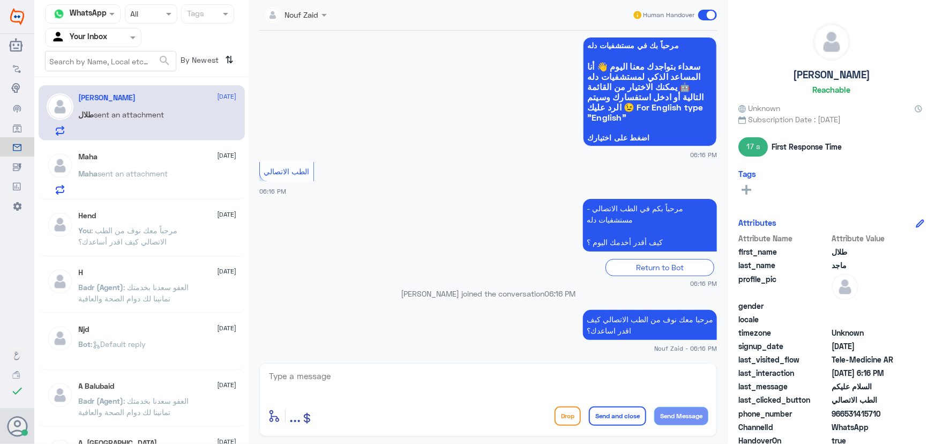
click at [116, 198] on div "Maha 8 October Maha sent an attachment" at bounding box center [142, 171] width 206 height 55
drag, startPoint x: 114, startPoint y: 107, endPoint x: 106, endPoint y: 83, distance: 26.1
click at [115, 107] on div "طلال ماجد 8 October طلال sent an attachment" at bounding box center [158, 114] width 158 height 42
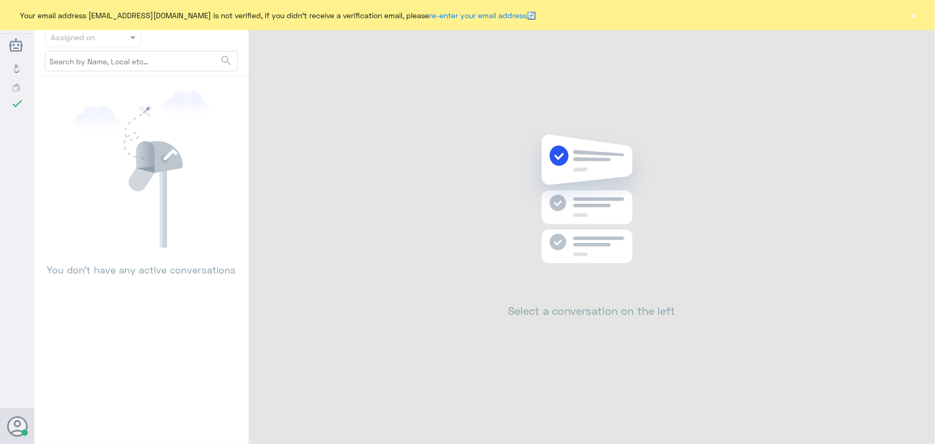
click at [908, 12] on div "Your email address [EMAIL_ADDRESS][DOMAIN_NAME] is not verified, if you didn't …" at bounding box center [467, 15] width 935 height 30
click at [911, 13] on button "×" at bounding box center [914, 15] width 11 height 11
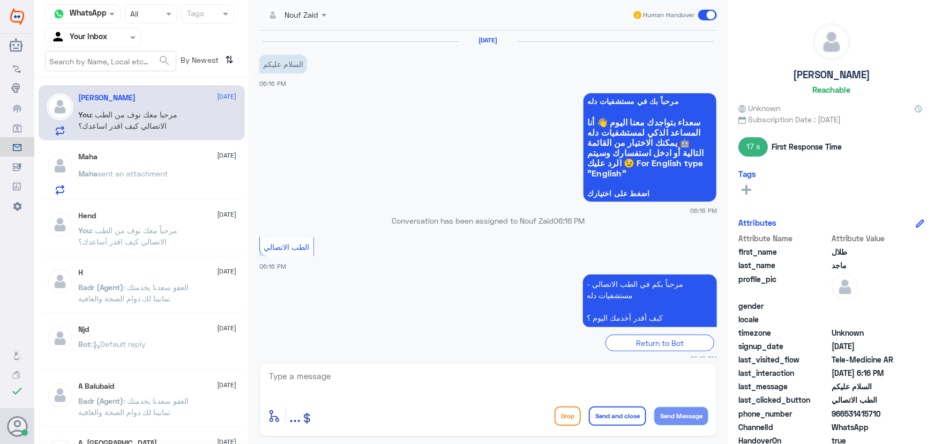
scroll to position [75, 0]
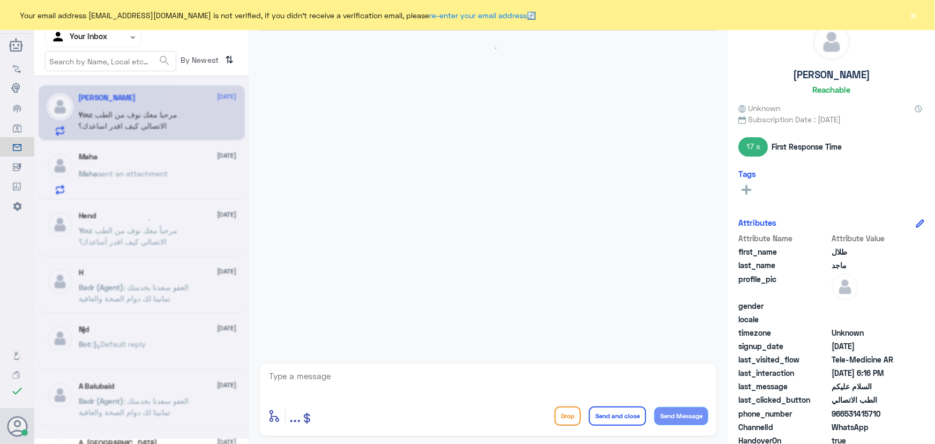
scroll to position [75, 0]
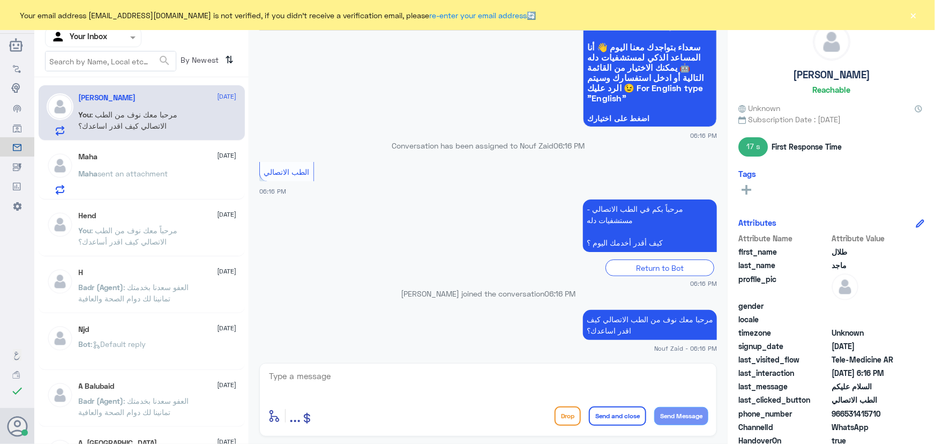
click at [919, 9] on div "Your email address [EMAIL_ADDRESS][DOMAIN_NAME] is not verified, if you didn't …" at bounding box center [467, 15] width 935 height 30
click at [914, 13] on button "×" at bounding box center [914, 15] width 11 height 11
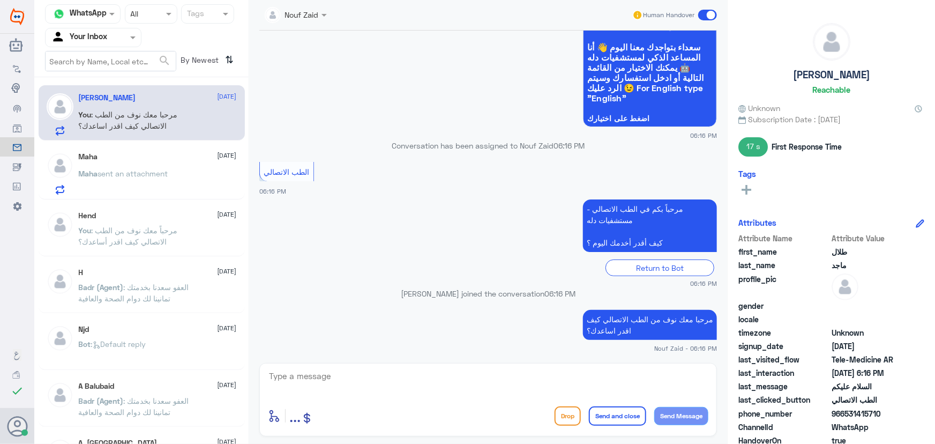
click at [113, 171] on span "sent an attachment" at bounding box center [133, 173] width 70 height 9
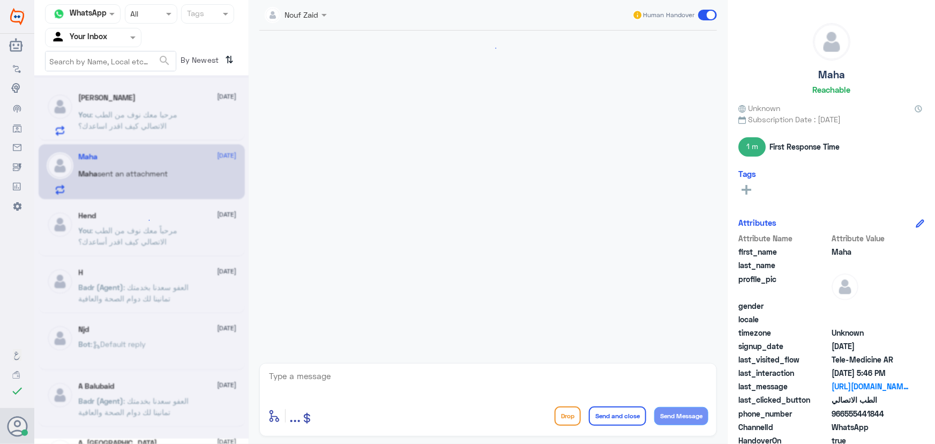
scroll to position [1452, 0]
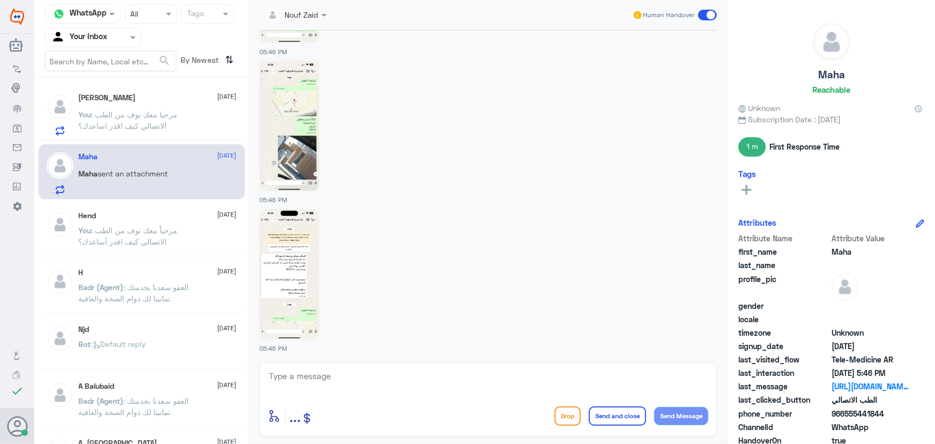
click at [130, 141] on div "طلال ماجد 8 October You : مرحبا معك نوف من الطب الاتصالي كيف اقدر اساعدك؟ Maha …" at bounding box center [141, 264] width 214 height 366
click at [137, 135] on p "You : مرحبا معك نوف من الطب الاتصالي كيف اقدر اساعدك؟" at bounding box center [139, 122] width 121 height 27
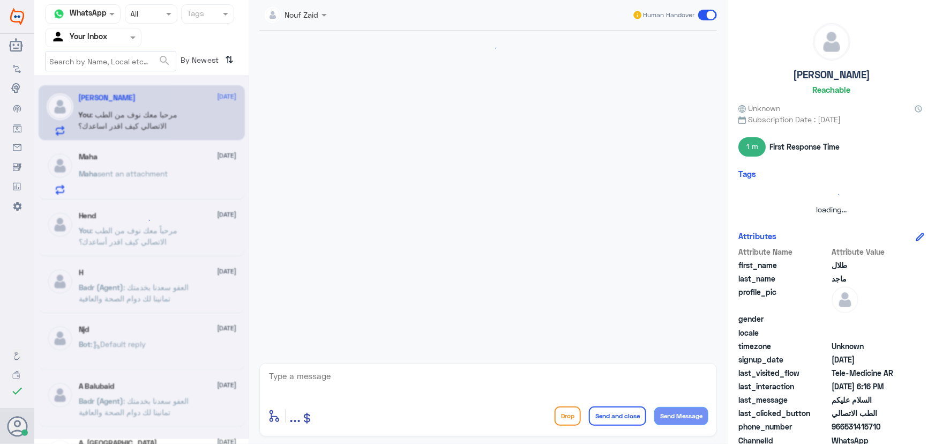
scroll to position [75, 0]
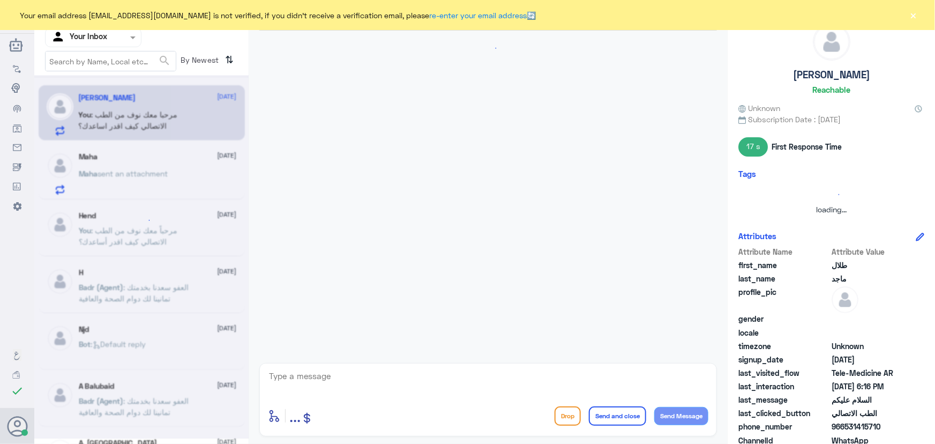
scroll to position [75, 0]
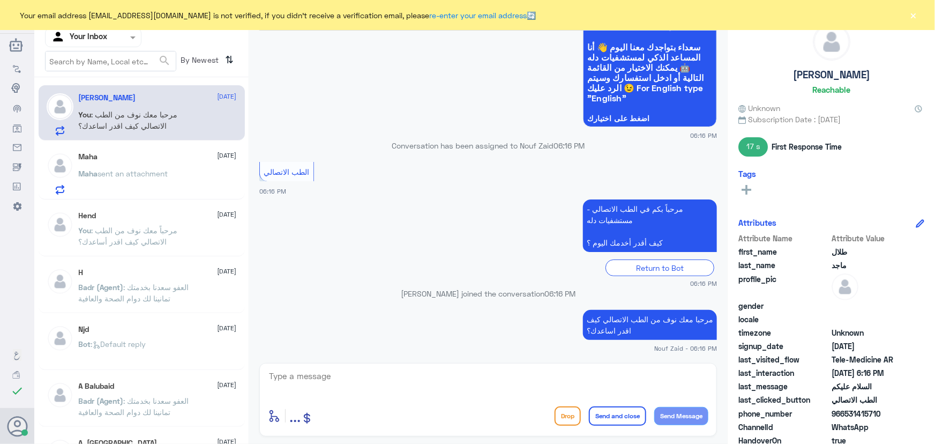
click at [920, 18] on div "Your email address [EMAIL_ADDRESS][DOMAIN_NAME] is not verified, if you didn't …" at bounding box center [467, 15] width 935 height 30
click at [915, 16] on button "×" at bounding box center [914, 15] width 11 height 11
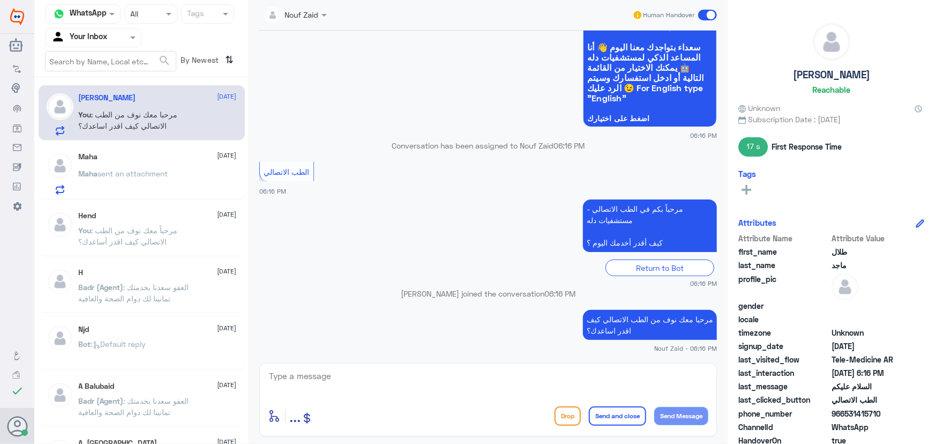
click at [78, 196] on div "Maha [DATE] Maha sent an attachment" at bounding box center [142, 171] width 206 height 55
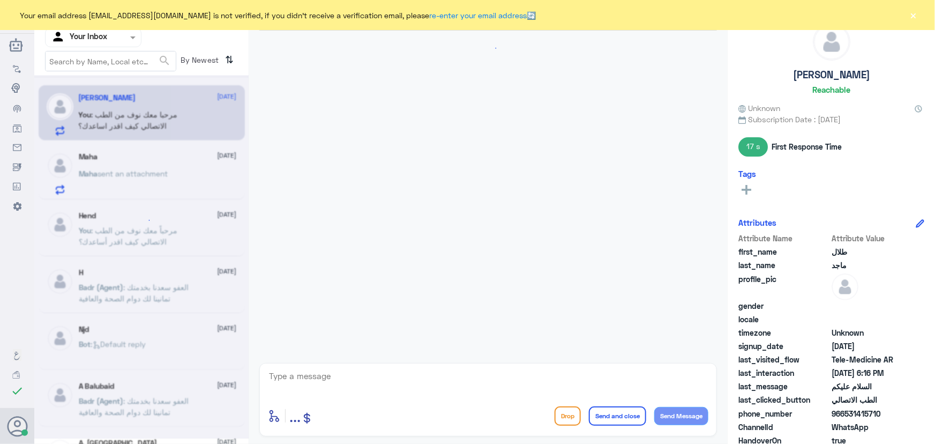
scroll to position [75, 0]
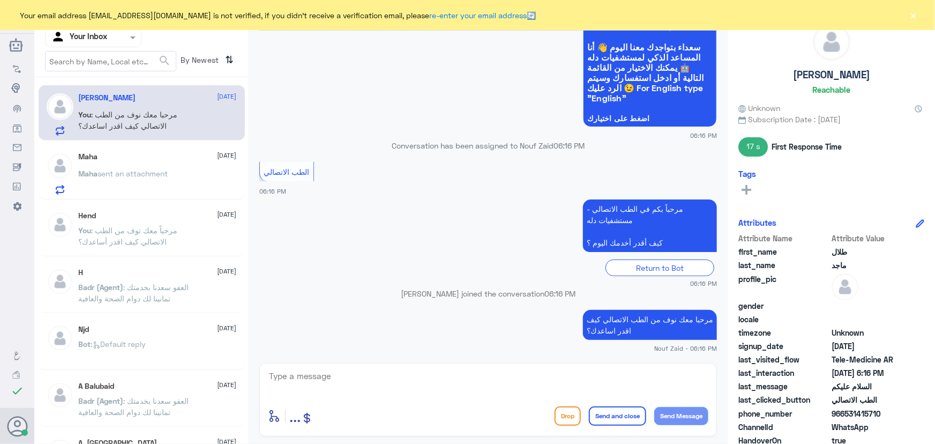
click at [911, 16] on button "×" at bounding box center [914, 15] width 11 height 11
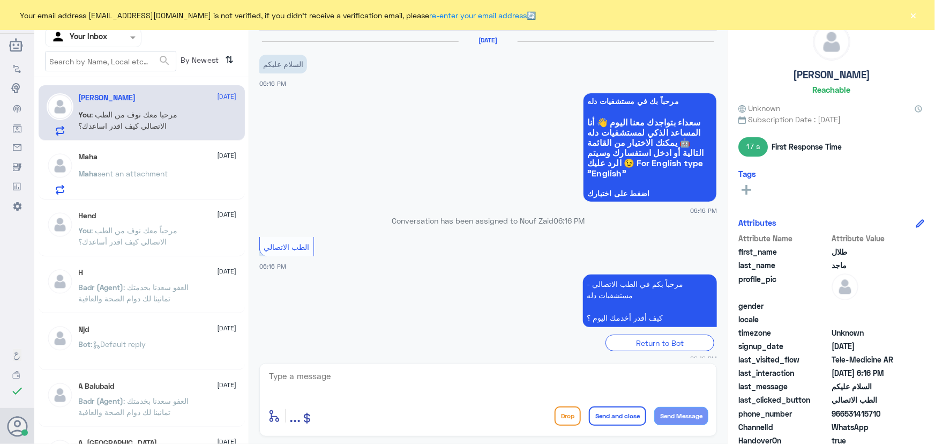
scroll to position [75, 0]
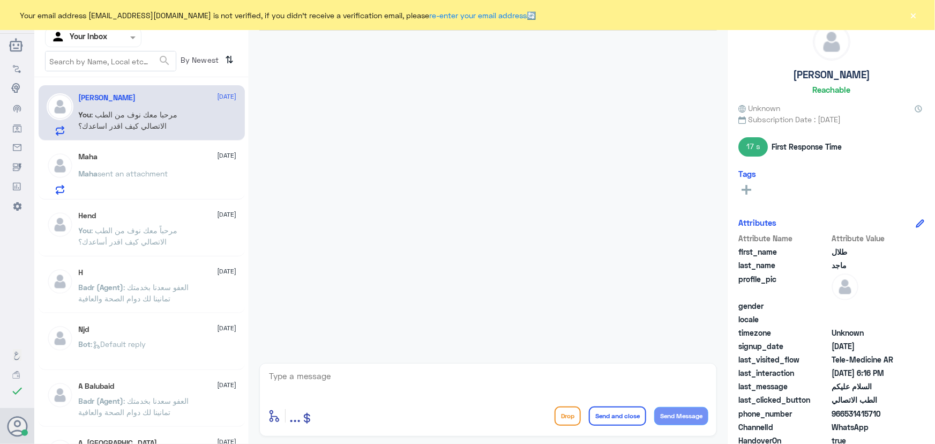
click at [113, 164] on div "Maha [DATE] Maha sent an attachment" at bounding box center [158, 173] width 158 height 42
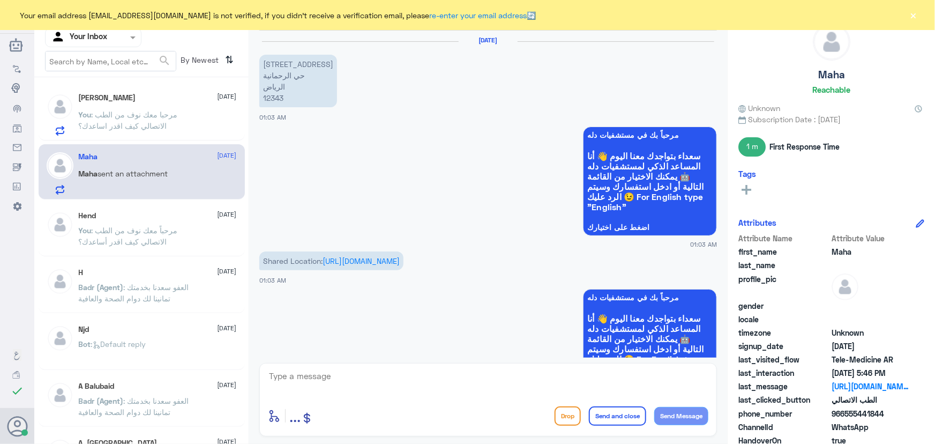
scroll to position [1452, 0]
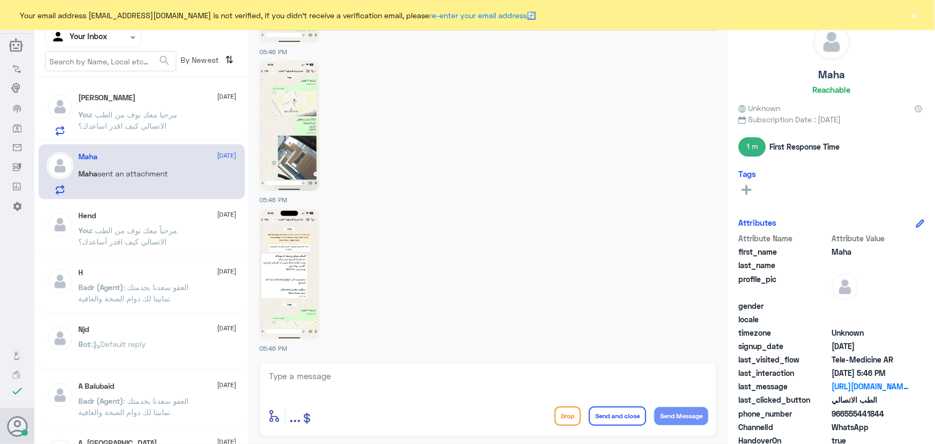
click at [908, 16] on div "Your email address n_zaid@DallahHealth.com is not verified, if you didn't recei…" at bounding box center [467, 15] width 935 height 30
click at [912, 16] on button "×" at bounding box center [914, 15] width 11 height 11
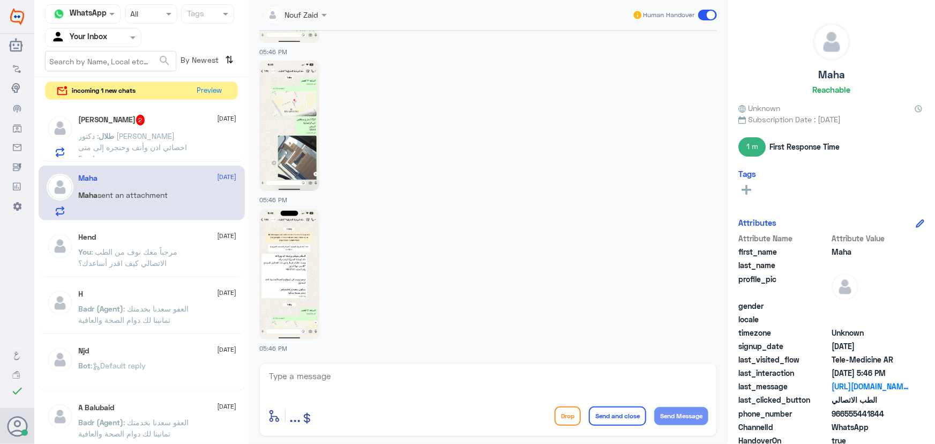
drag, startPoint x: 140, startPoint y: 168, endPoint x: 148, endPoint y: 161, distance: 11.4
click at [142, 166] on div "Maha 8 October Maha sent an attachment" at bounding box center [142, 193] width 206 height 55
click at [148, 158] on div "طلال ماجد 2 8 October طلال : دكتور محمد سلامه اخصائي اذن وأنف وحنجره إلى متى مت…" at bounding box center [142, 134] width 206 height 55
click at [199, 83] on button "Preview" at bounding box center [210, 90] width 33 height 17
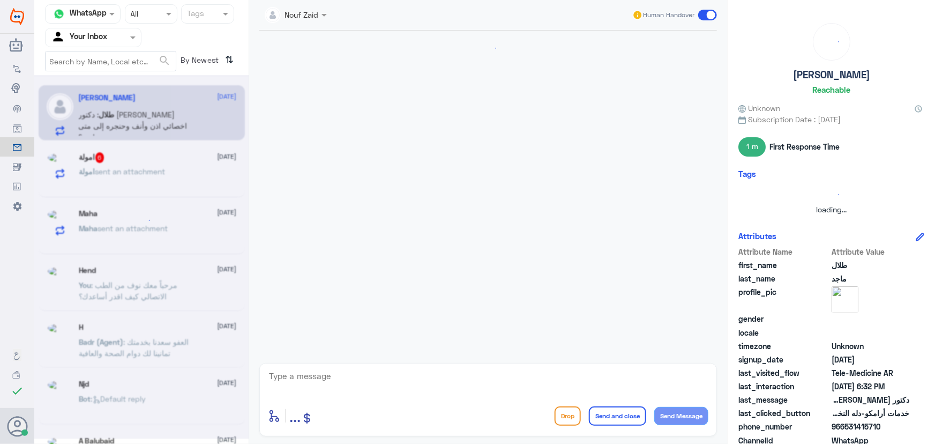
scroll to position [165, 0]
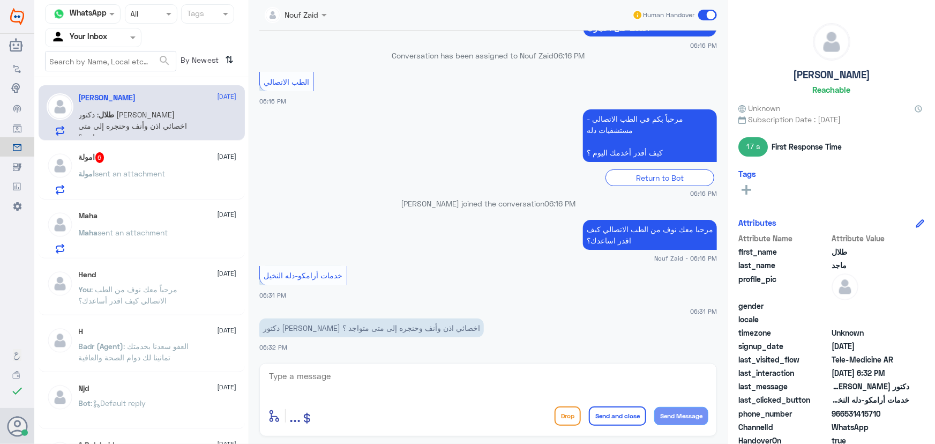
click at [146, 168] on p "امولة sent an attachment" at bounding box center [122, 181] width 87 height 27
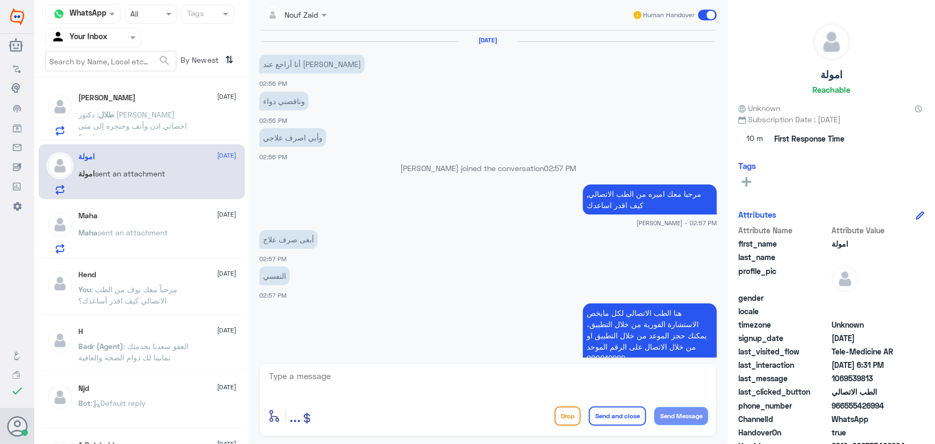
scroll to position [646, 0]
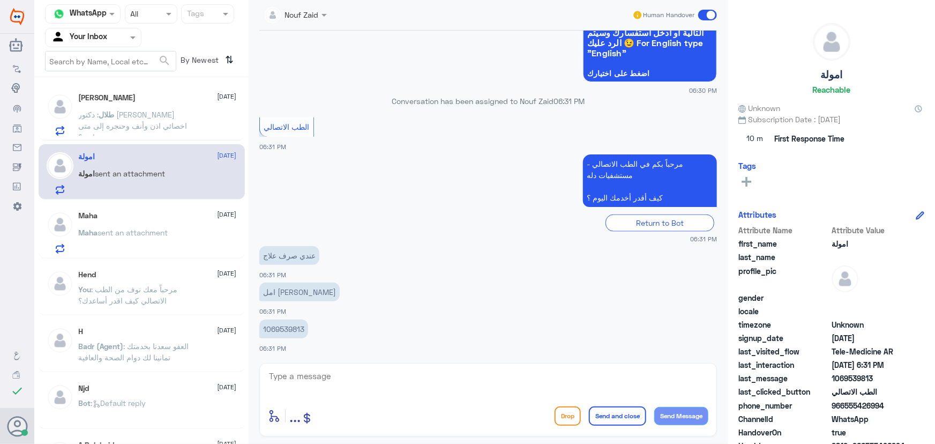
click at [365, 386] on textarea at bounding box center [488, 382] width 441 height 26
type textarea "مرحبا معك نوف من الطب الاتصالي"
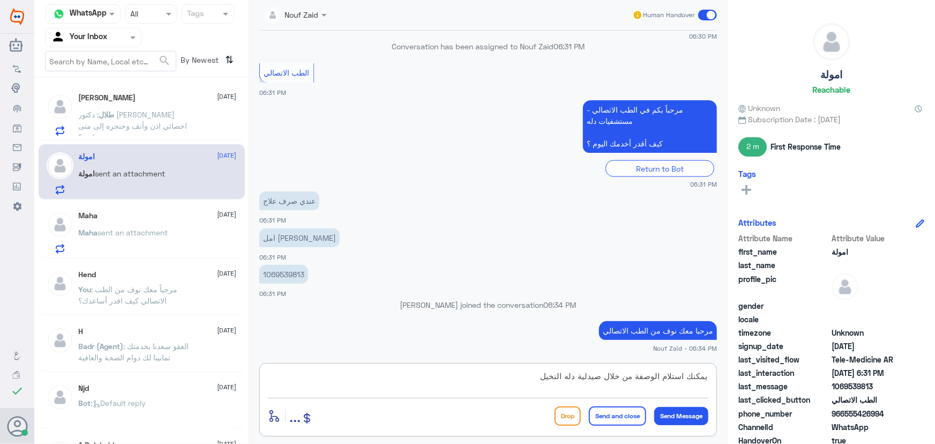
type textarea "يمكنك استلام الوصفة من خلال صيدلية دله النخيل"
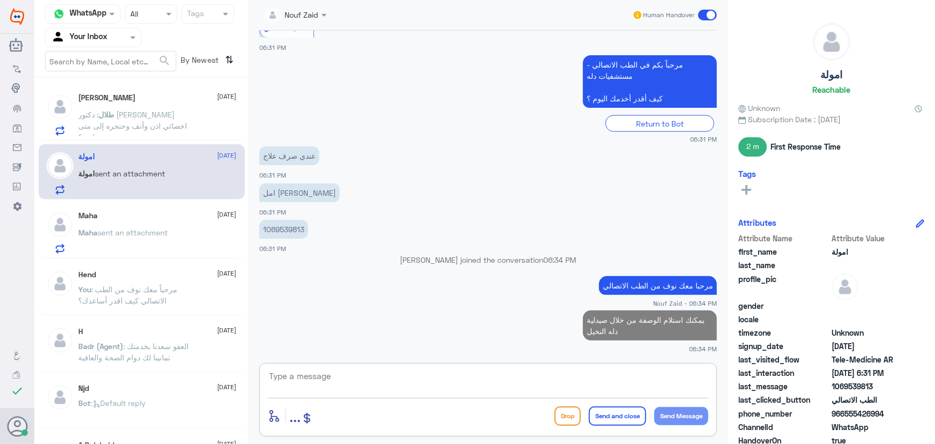
click at [171, 125] on span ": دكتور محمد سلامه اخصائي اذن وأنف وحنجره إلى متى متواجد ؟" at bounding box center [133, 126] width 109 height 32
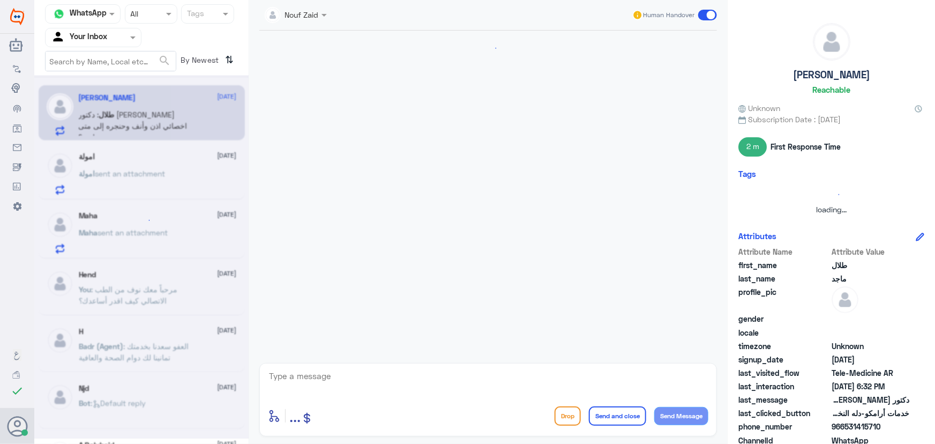
scroll to position [165, 0]
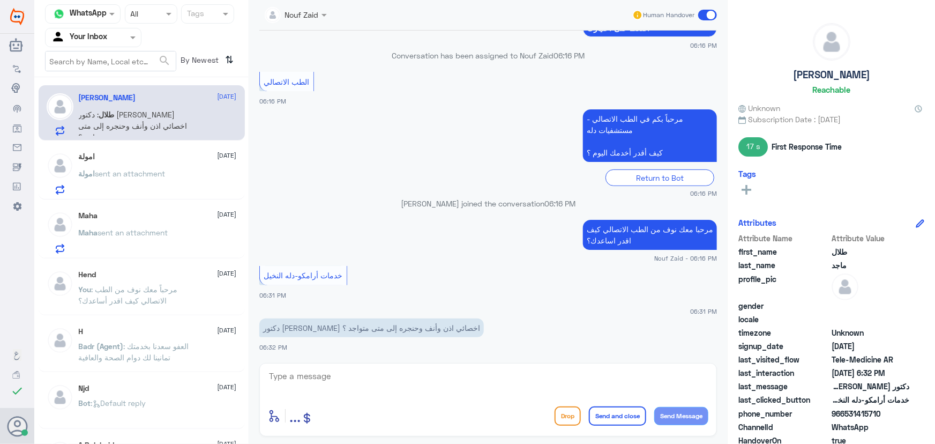
click at [455, 389] on textarea at bounding box center [488, 382] width 441 height 26
type textarea "م"
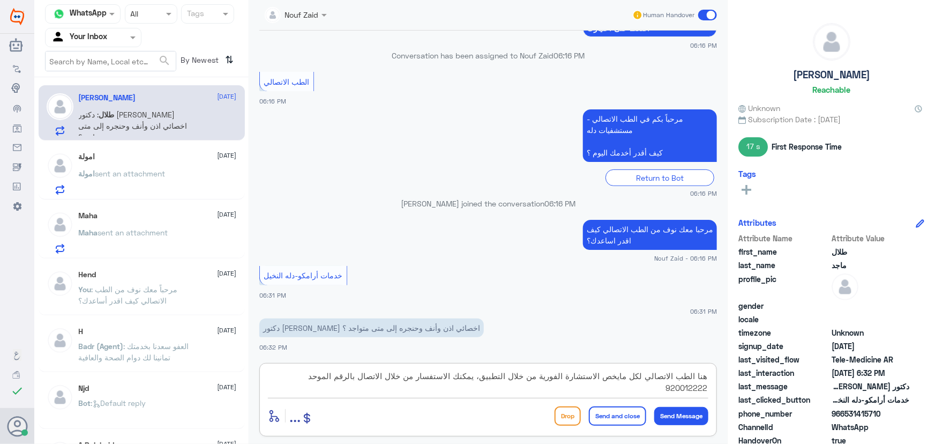
type textarea "هنا الطب الاتصالي لكل مايخص الاستشارة الفورية من خلال التطبيق، يمكنك الاستفسار …"
click at [612, 413] on button "Send and close" at bounding box center [617, 415] width 57 height 19
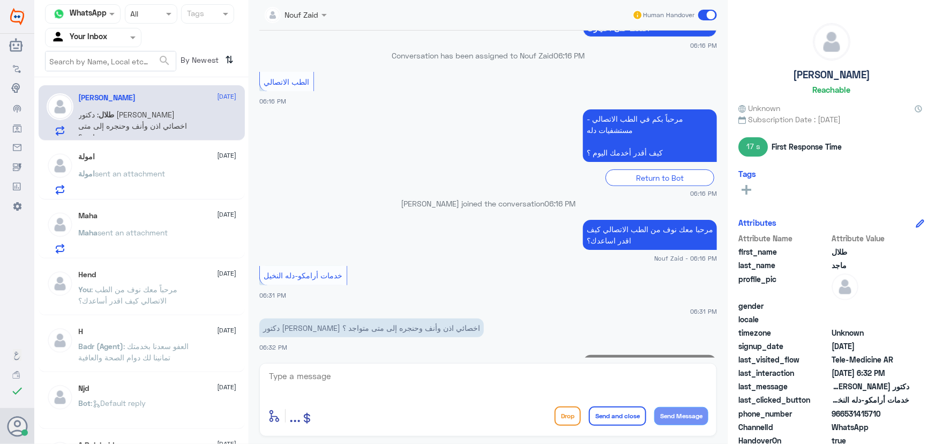
scroll to position [233, 0]
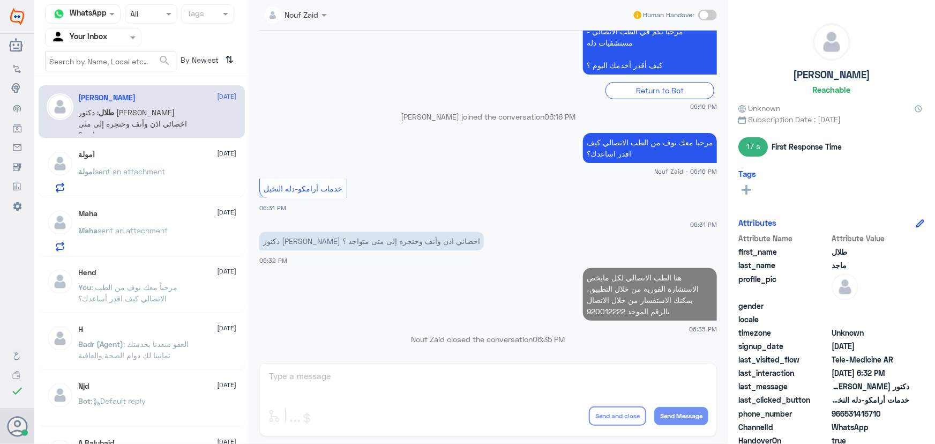
click at [138, 145] on div "امولة 8 October امولة sent an attachment" at bounding box center [142, 169] width 206 height 55
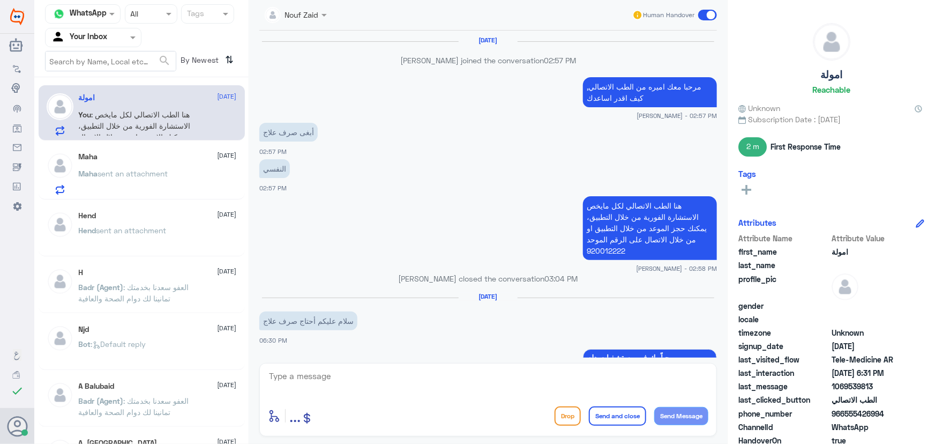
scroll to position [638, 0]
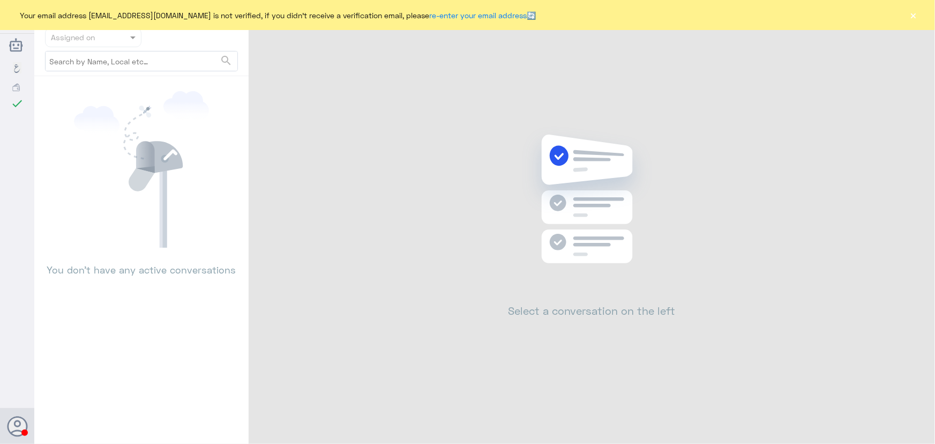
click at [912, 20] on button "×" at bounding box center [914, 15] width 11 height 11
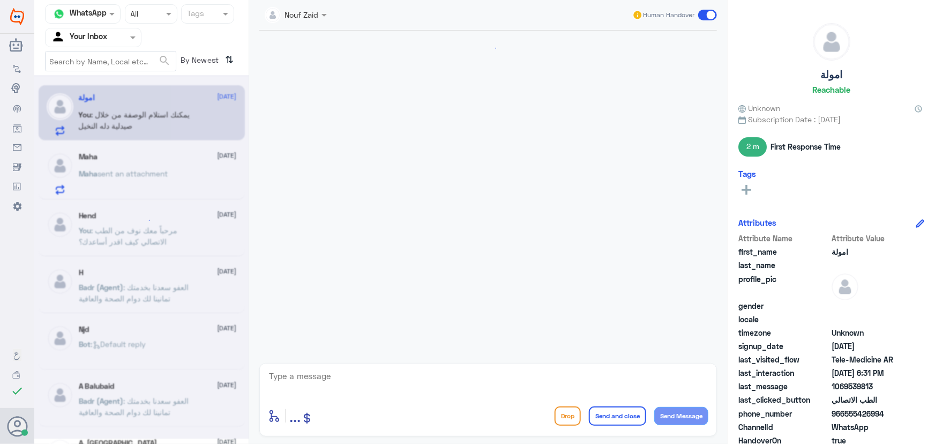
scroll to position [638, 0]
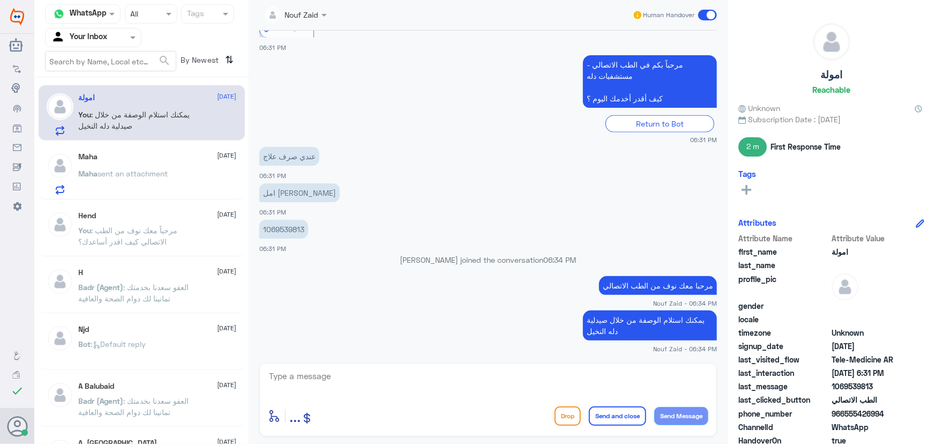
click at [154, 169] on span "sent an attachment" at bounding box center [133, 173] width 70 height 9
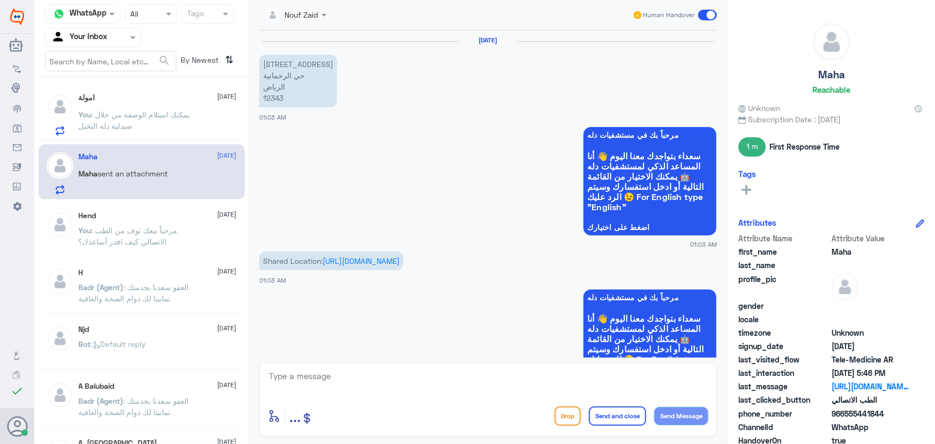
scroll to position [1452, 0]
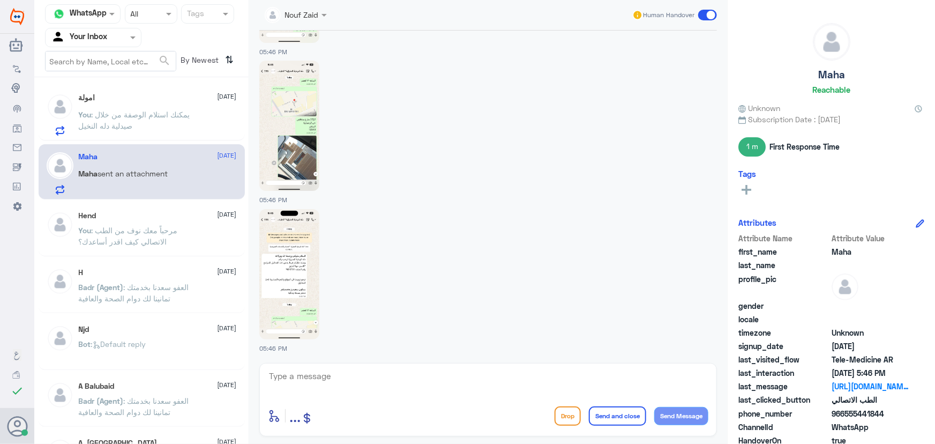
click at [161, 114] on span ": يمكنك استلام الوصفة من خلال صيدلية دله النخيل" at bounding box center [134, 120] width 111 height 20
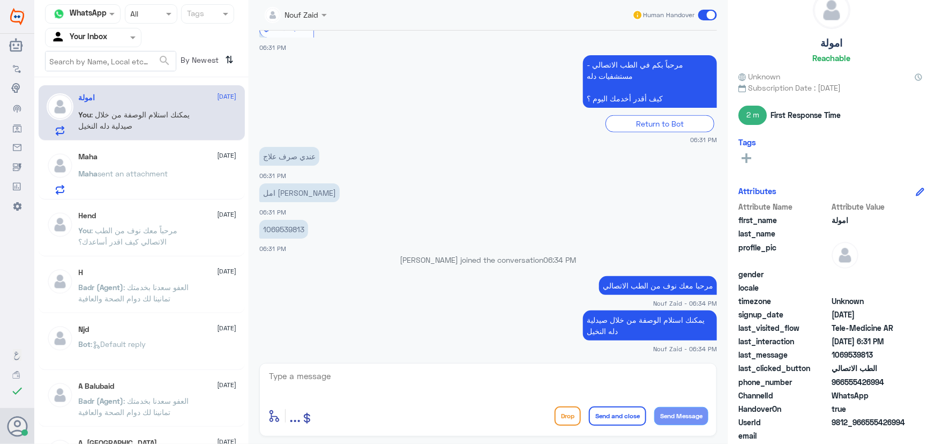
scroll to position [48, 0]
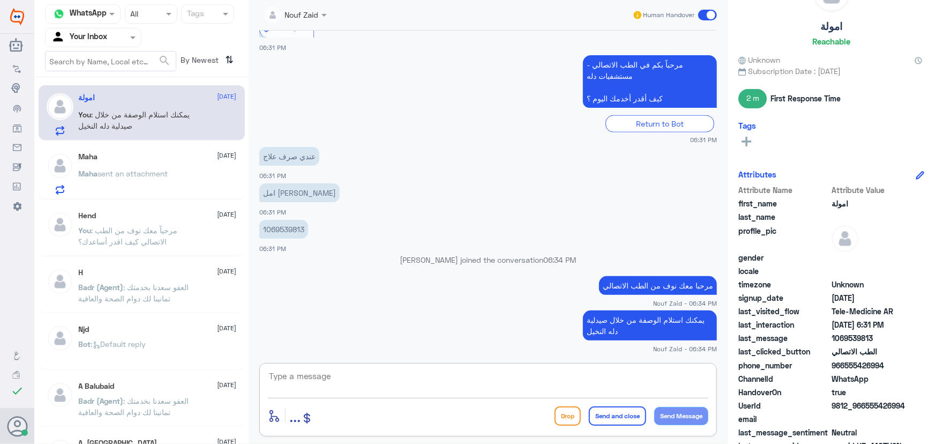
drag, startPoint x: 556, startPoint y: 392, endPoint x: 579, endPoint y: 384, distance: 24.4
click at [556, 391] on textarea at bounding box center [488, 382] width 441 height 26
type textarea "في حال تم الرفع من فرع دله النخيل"
click at [340, 191] on p "امل [PERSON_NAME]" at bounding box center [299, 192] width 80 height 19
click at [340, 192] on p "امل [PERSON_NAME]" at bounding box center [299, 192] width 80 height 19
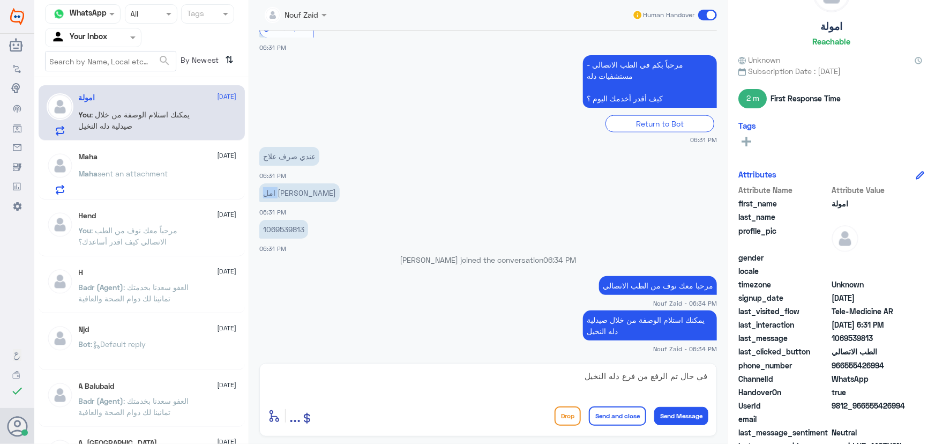
click at [340, 192] on p "امل [PERSON_NAME]" at bounding box center [299, 192] width 80 height 19
copy div "امل [PERSON_NAME]"
click at [507, 382] on textarea "في حال تم الرفع من فرع دله النخيل" at bounding box center [488, 382] width 441 height 26
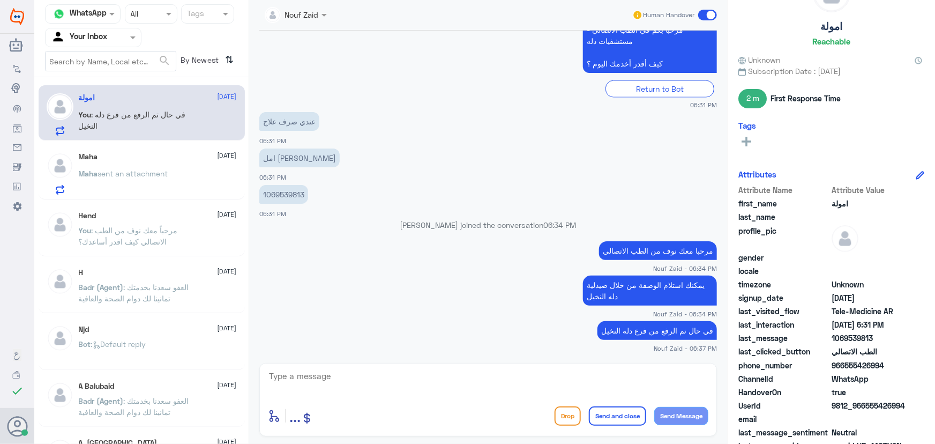
click at [700, 18] on span at bounding box center [707, 15] width 19 height 11
click at [0, 0] on input "checkbox" at bounding box center [0, 0] width 0 height 0
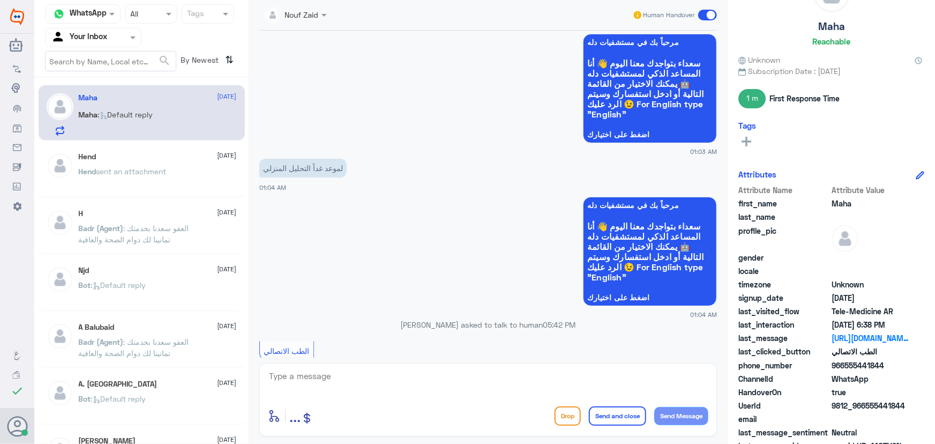
scroll to position [1452, 0]
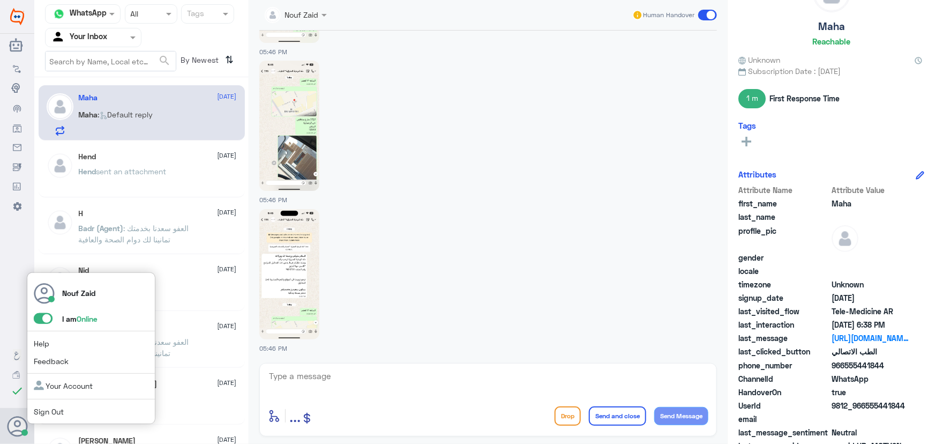
click at [43, 316] on span at bounding box center [43, 318] width 19 height 11
click at [0, 0] on input "checkbox" at bounding box center [0, 0] width 0 height 0
